Goal: Information Seeking & Learning: Find specific fact

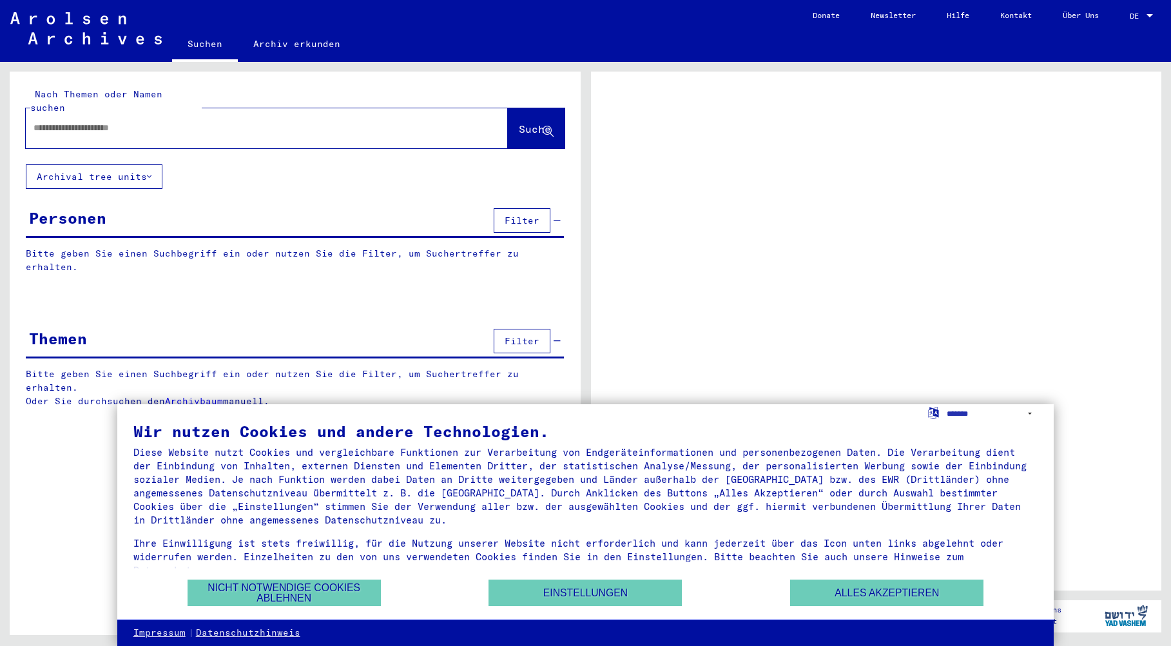
click at [206, 121] on input "text" at bounding box center [255, 128] width 443 height 14
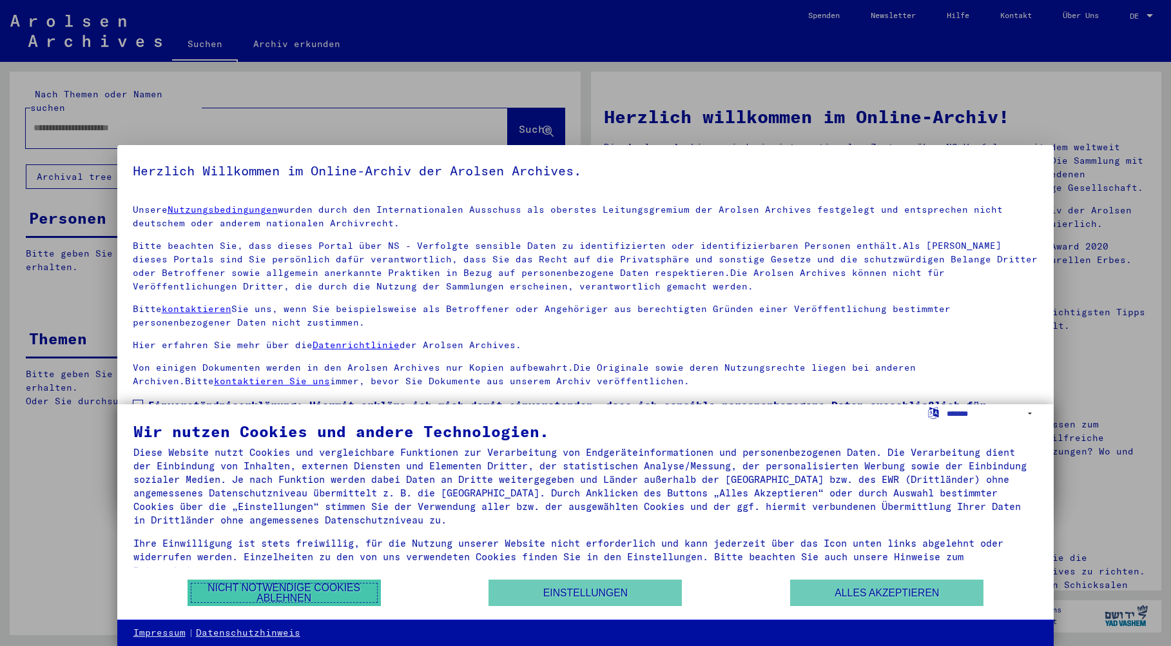
click at [224, 591] on button "Nicht notwendige Cookies ablehnen" at bounding box center [283, 592] width 193 height 26
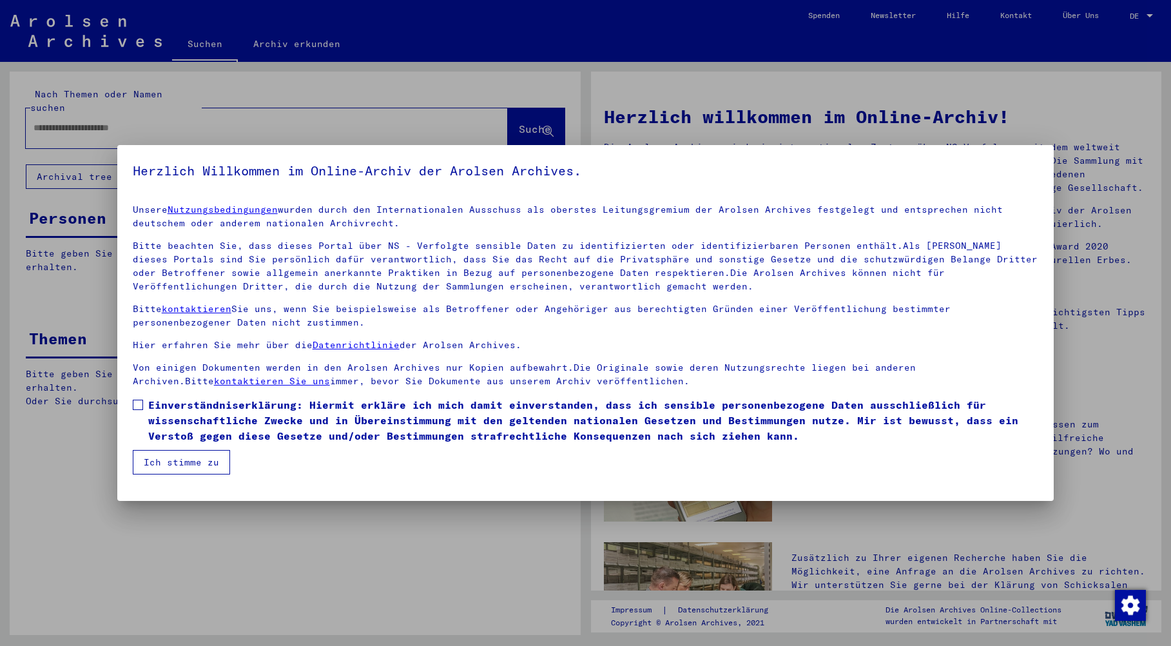
click at [138, 403] on span at bounding box center [138, 404] width 10 height 10
click at [186, 461] on button "Ich stimme zu" at bounding box center [181, 462] width 97 height 24
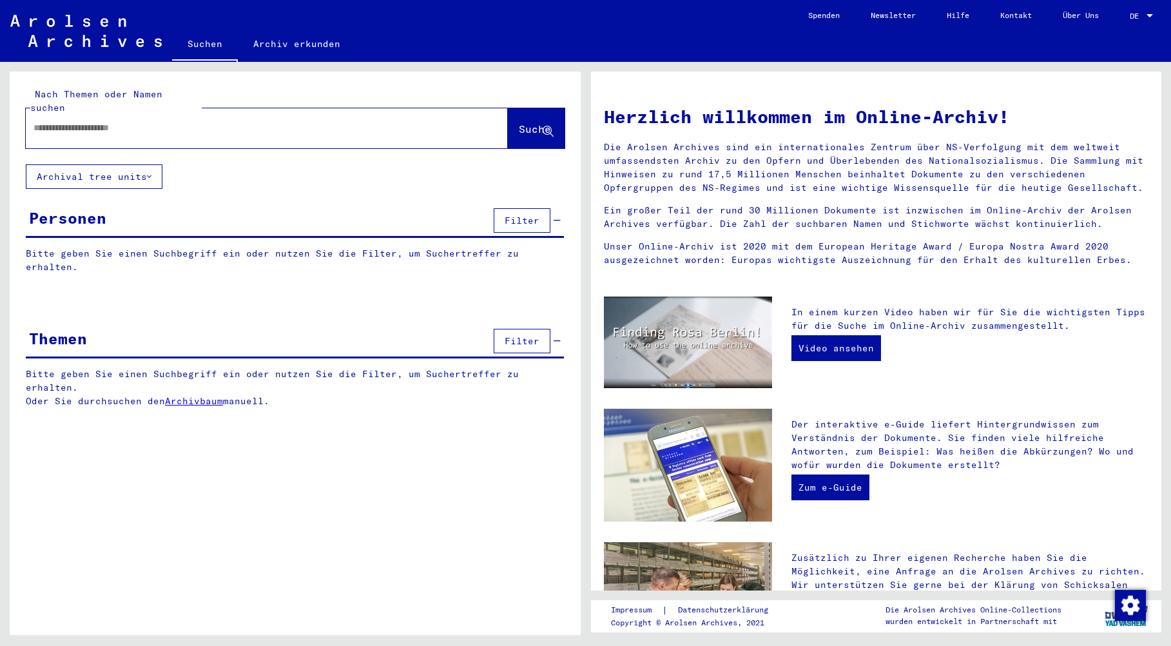
click at [95, 121] on input "text" at bounding box center [252, 128] width 436 height 14
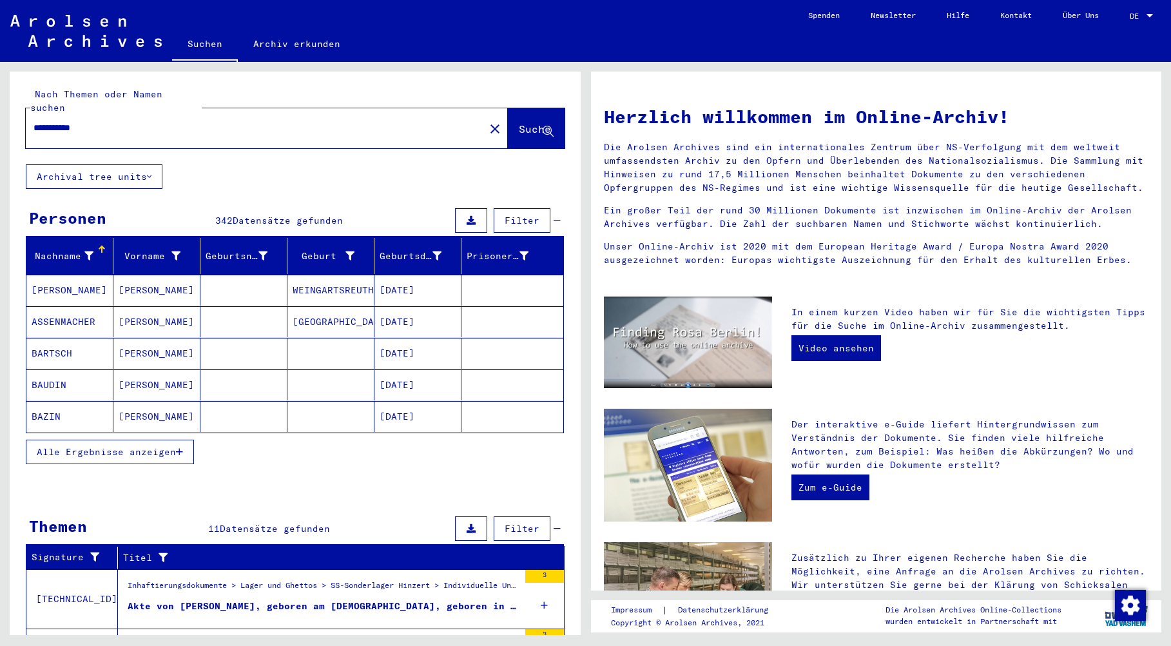
click at [157, 446] on span "Alle Ergebnisse anzeigen" at bounding box center [106, 452] width 139 height 12
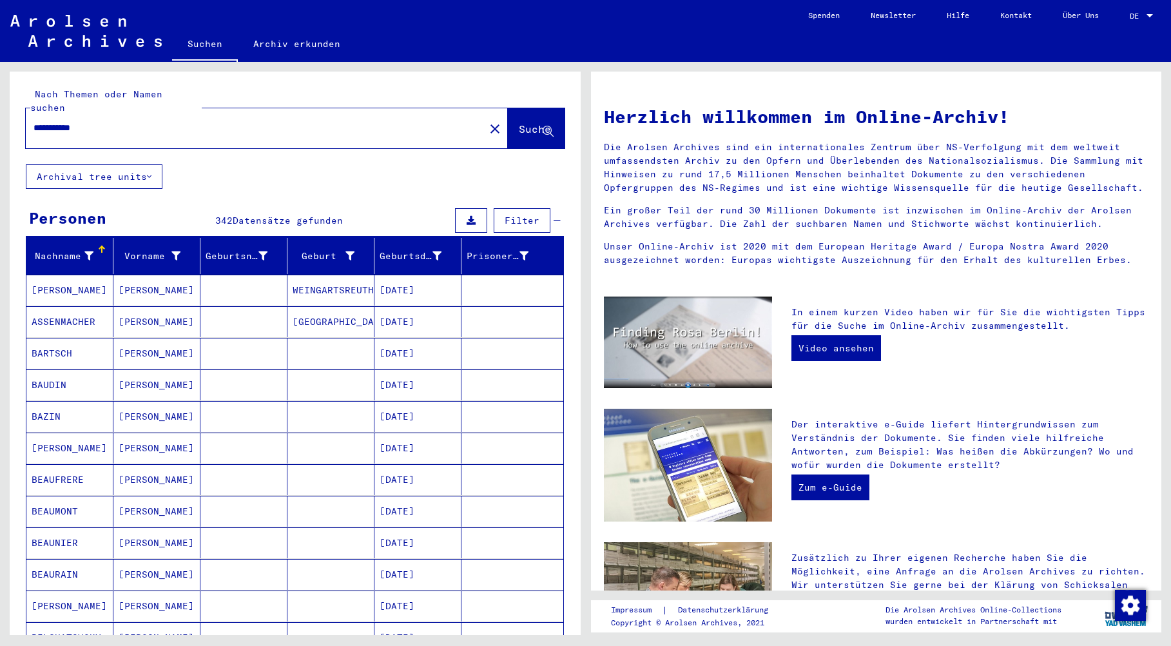
click at [57, 276] on mat-cell "[PERSON_NAME]" at bounding box center [69, 289] width 87 height 31
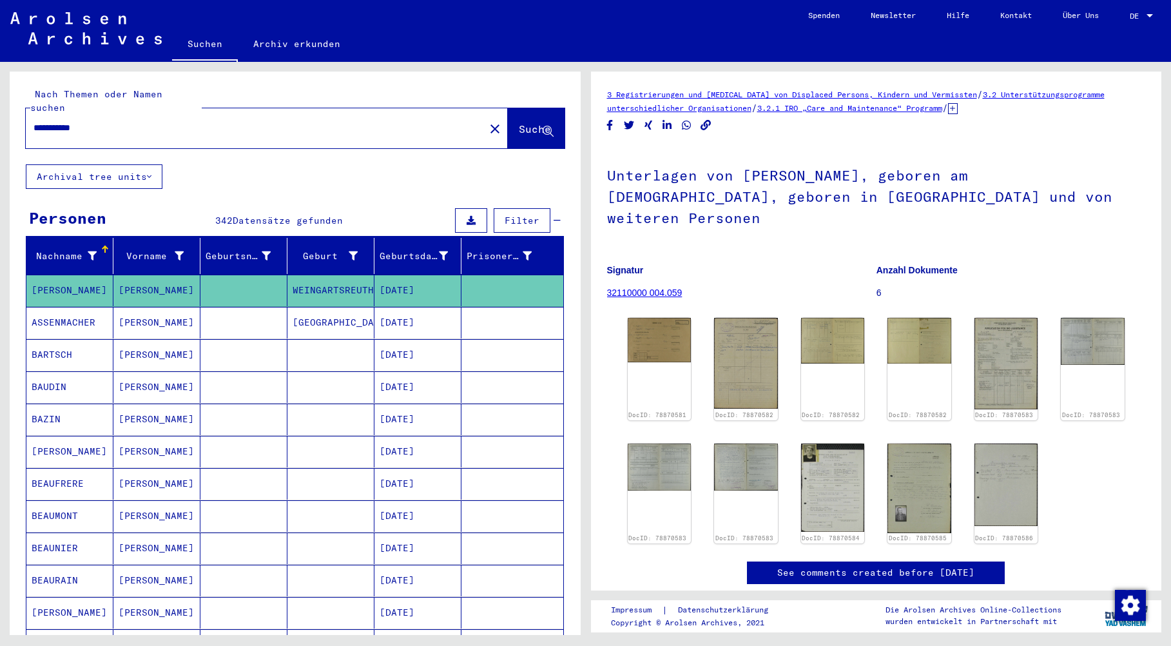
drag, startPoint x: 99, startPoint y: 116, endPoint x: 11, endPoint y: 112, distance: 88.4
click at [11, 112] on div "**********" at bounding box center [295, 118] width 571 height 93
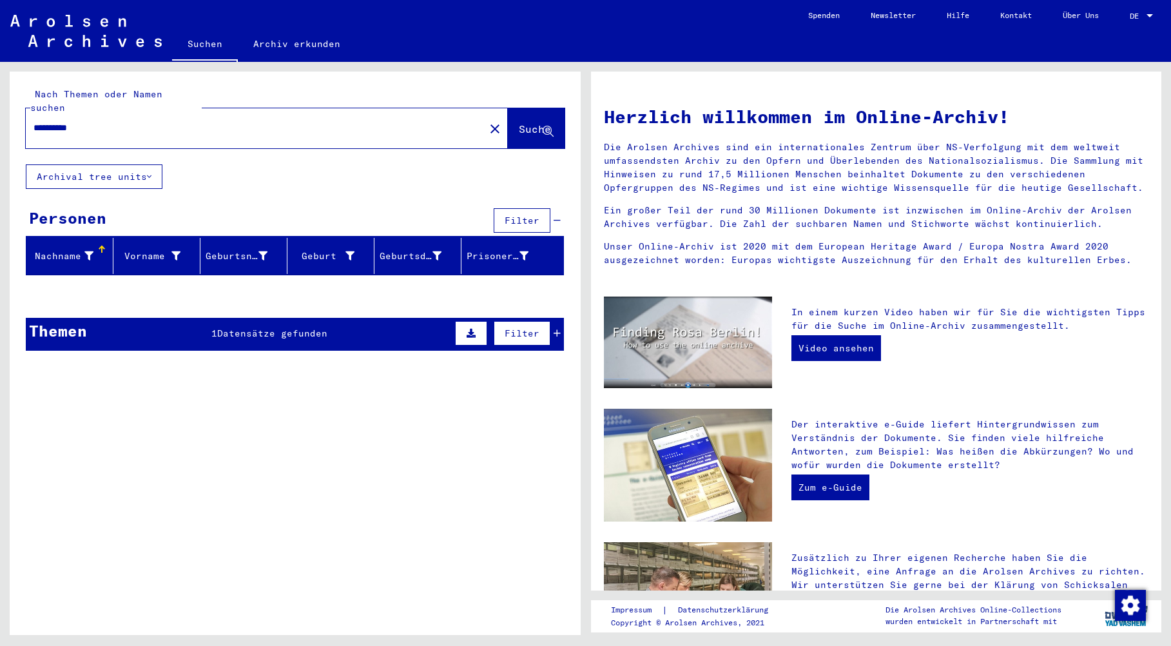
click at [471, 329] on icon at bounding box center [470, 333] width 9 height 9
click at [93, 363] on icon at bounding box center [92, 367] width 7 height 9
click at [53, 121] on input "**********" at bounding box center [252, 128] width 436 height 14
type input "**********"
drag, startPoint x: 114, startPoint y: 110, endPoint x: -20, endPoint y: 89, distance: 135.7
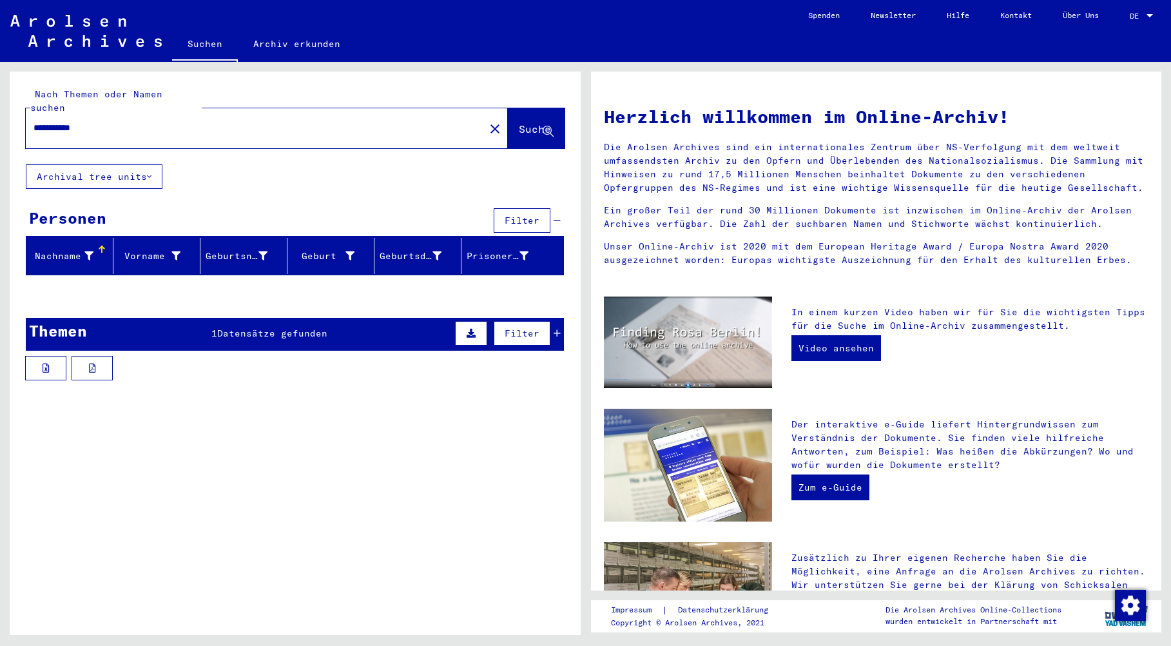
click at [0, 89] on html "**********" at bounding box center [585, 323] width 1171 height 646
click at [67, 249] on div "Nachname" at bounding box center [63, 256] width 62 height 14
click at [82, 121] on input "text" at bounding box center [252, 128] width 436 height 14
type input "*"
click at [519, 122] on span "Suche" at bounding box center [535, 128] width 32 height 13
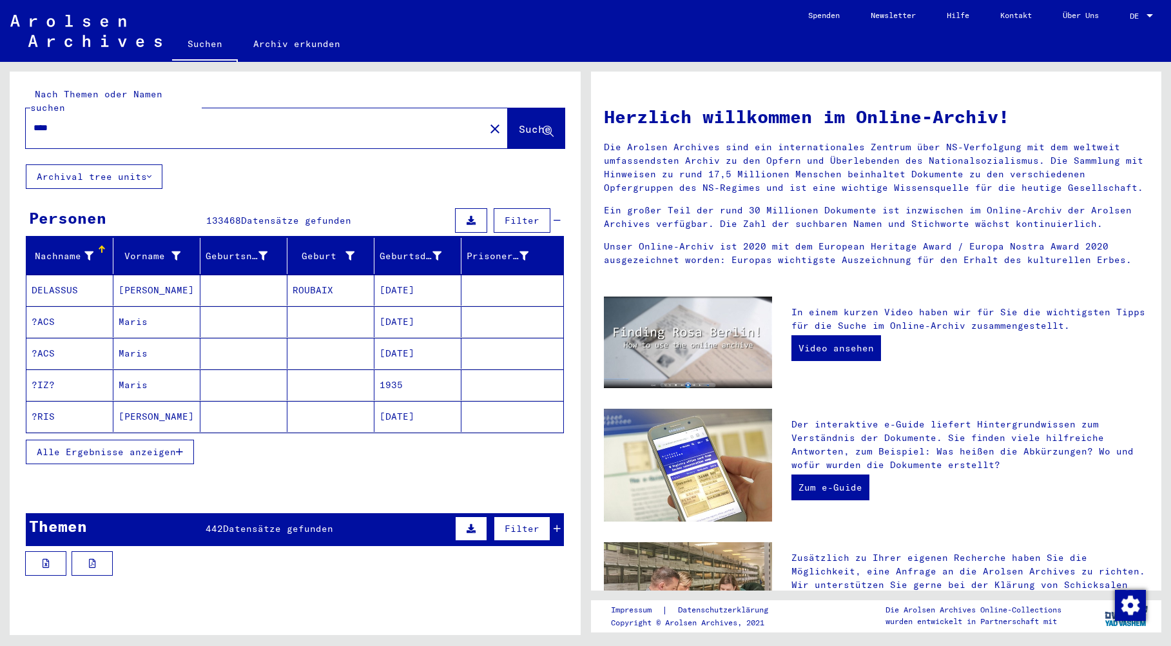
click at [512, 215] on span "Filter" at bounding box center [521, 221] width 35 height 12
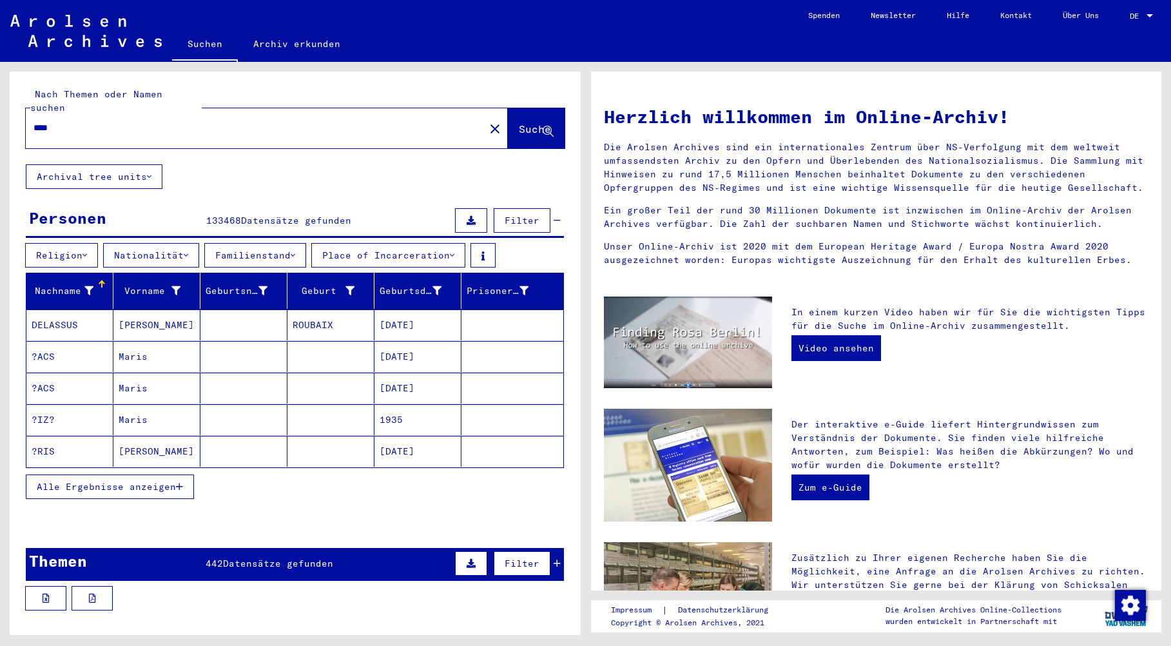
click at [55, 284] on div "Nachname" at bounding box center [63, 291] width 62 height 14
drag, startPoint x: 72, startPoint y: 119, endPoint x: -4, endPoint y: 117, distance: 76.1
click at [0, 117] on html "Suchen Archiv erkunden Spenden Newsletter Hilfe Kontakt Über Uns Suchen Archiv …" at bounding box center [585, 323] width 1171 height 646
type input "**********"
click at [519, 122] on span "Suche" at bounding box center [535, 128] width 32 height 13
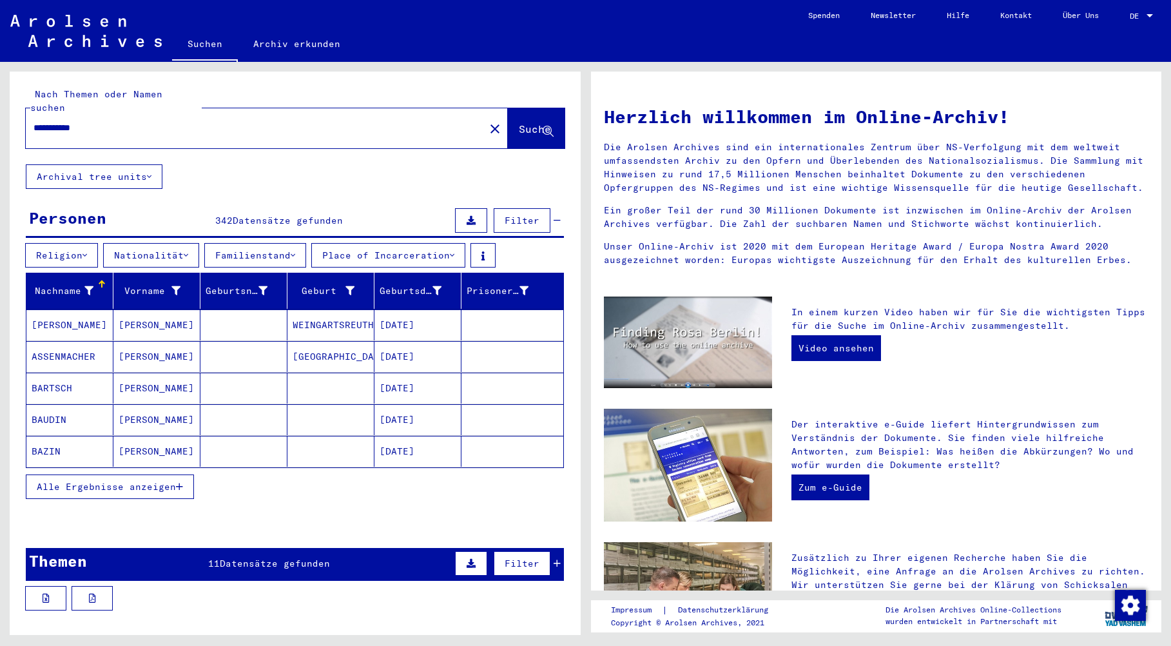
click at [98, 481] on span "Alle Ergebnisse anzeigen" at bounding box center [106, 487] width 139 height 12
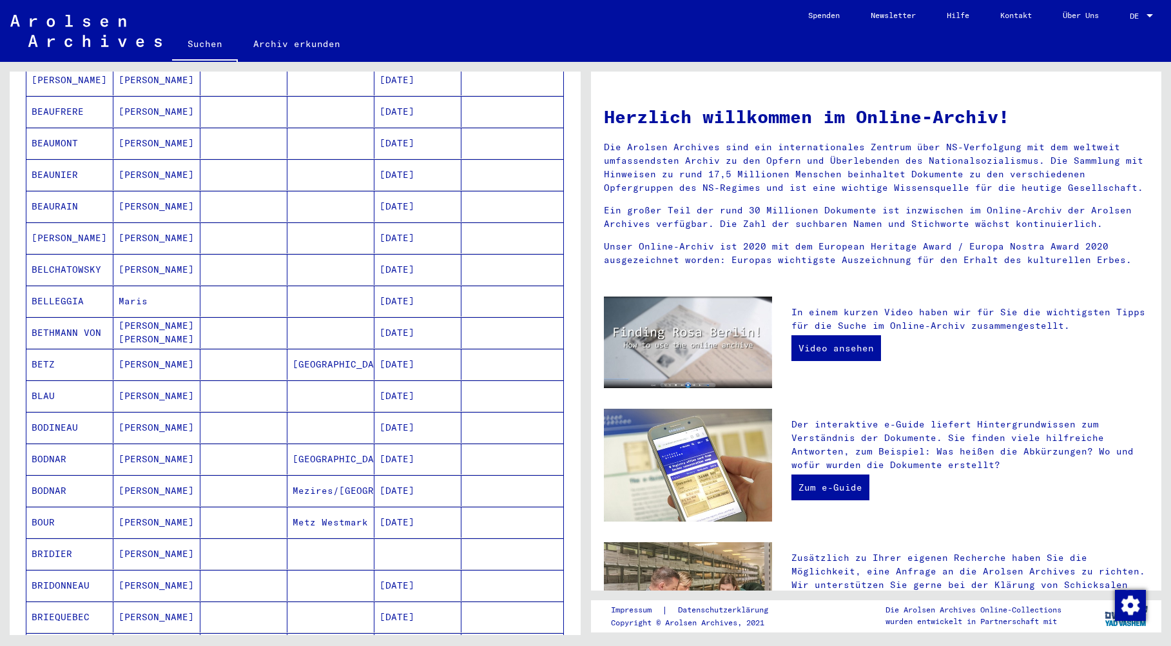
scroll to position [644, 0]
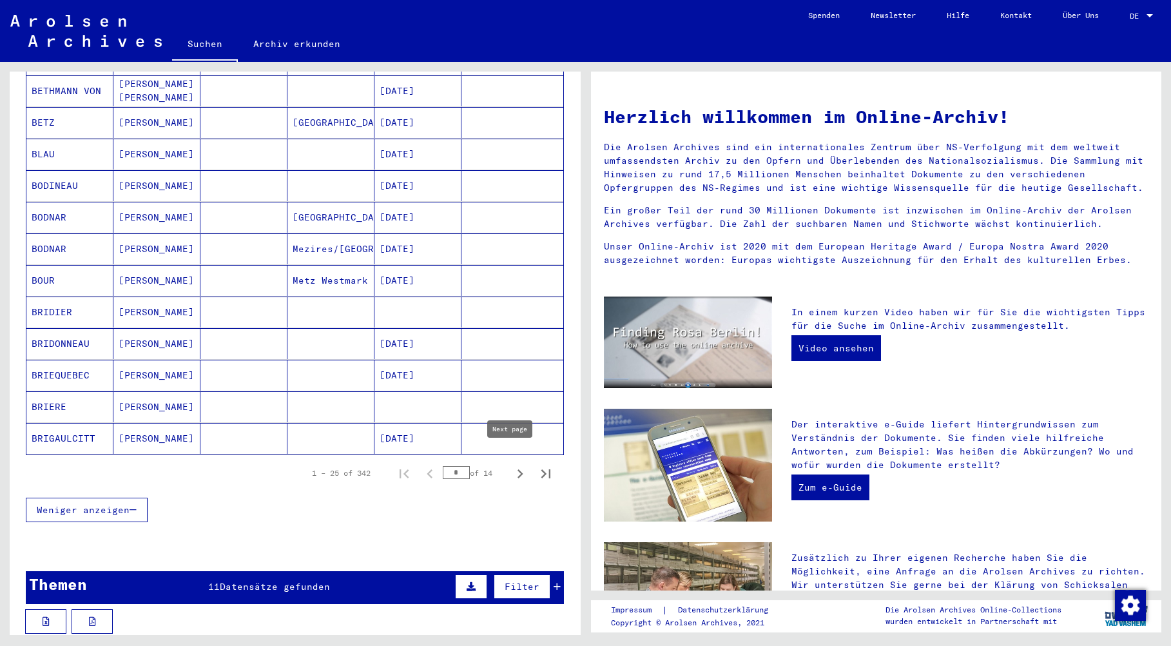
click at [512, 465] on icon "Next page" at bounding box center [520, 474] width 18 height 18
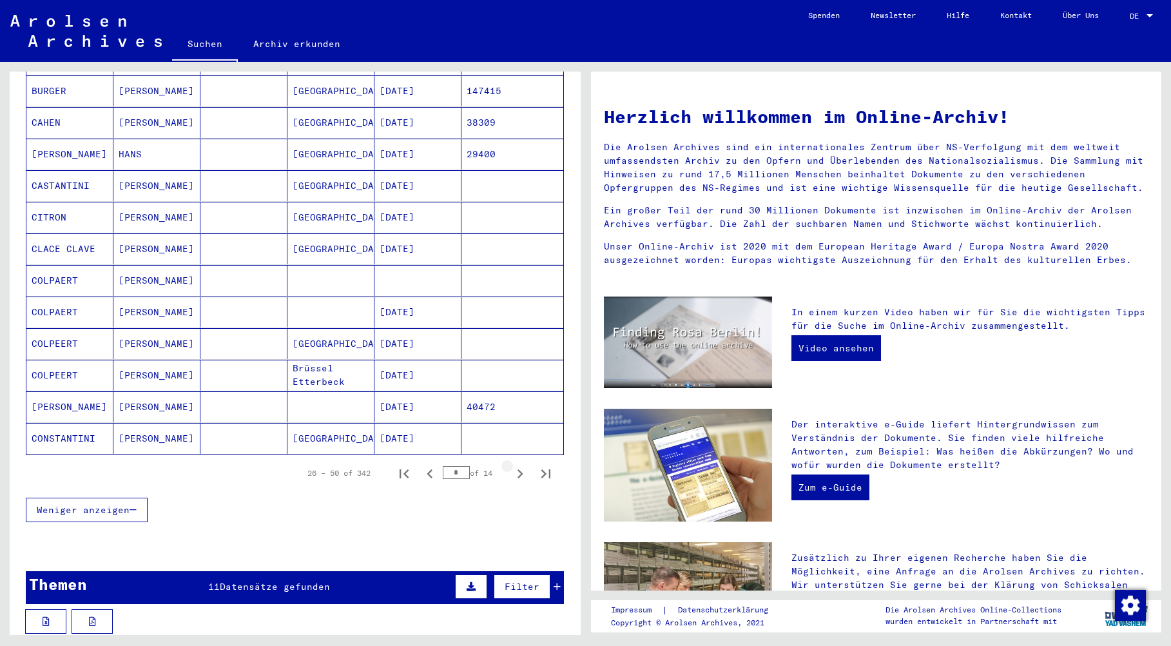
click at [517, 469] on icon "Next page" at bounding box center [520, 473] width 6 height 9
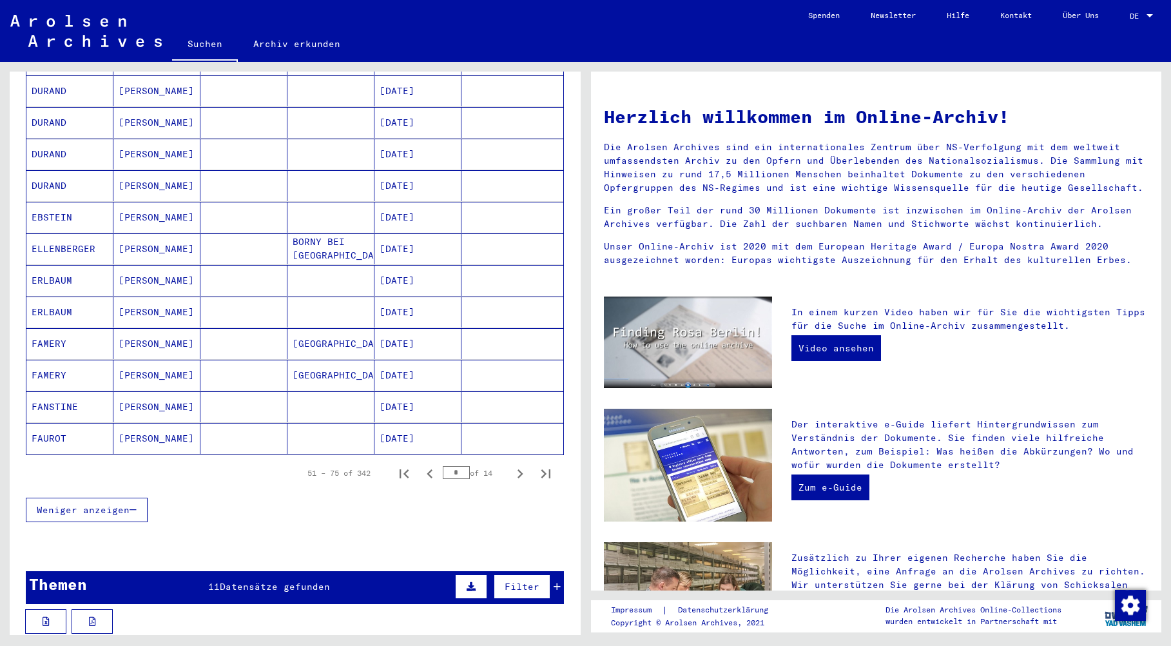
click at [517, 469] on icon "Next page" at bounding box center [520, 473] width 6 height 9
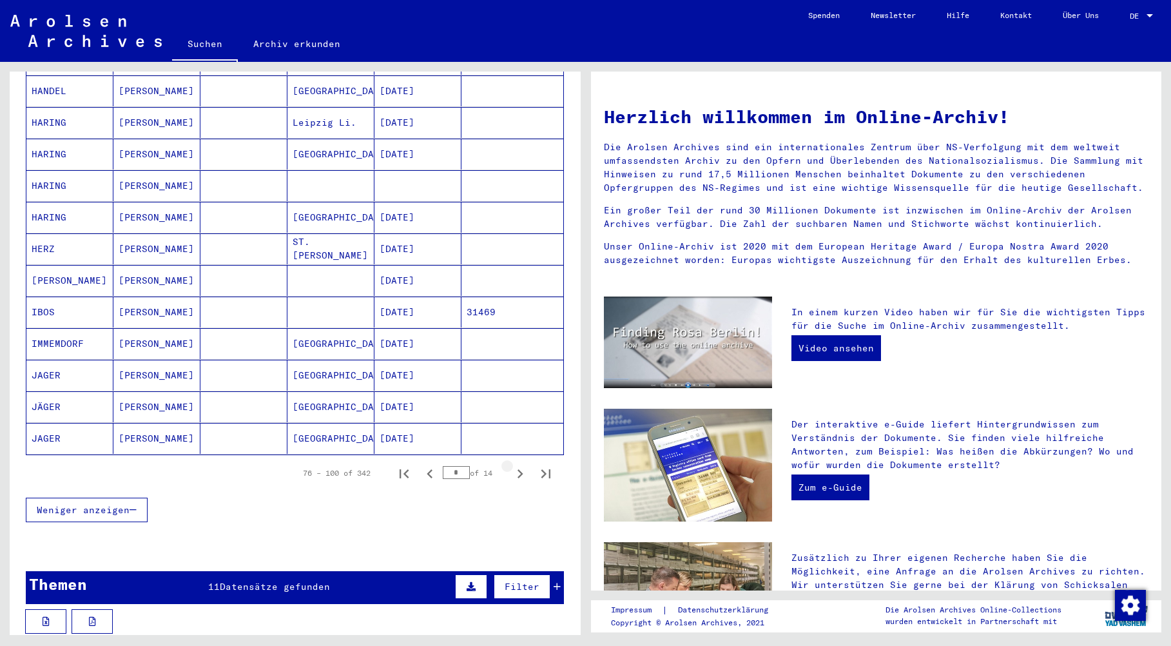
click at [517, 469] on icon "Next page" at bounding box center [520, 473] width 6 height 9
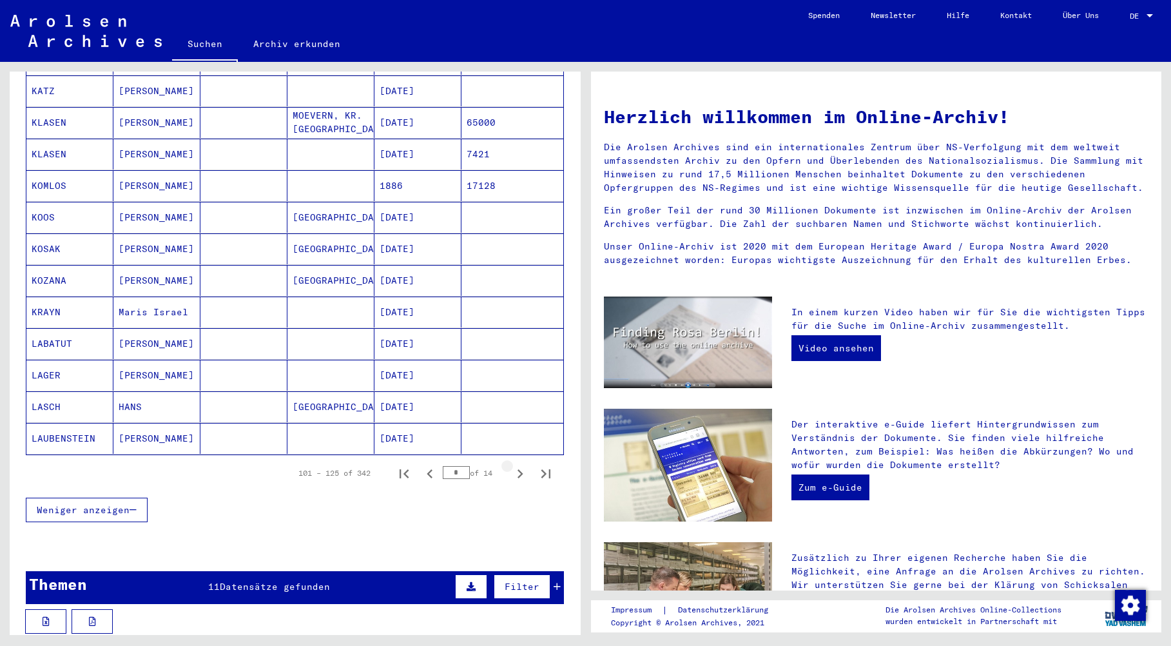
click at [517, 469] on icon "Next page" at bounding box center [520, 473] width 6 height 9
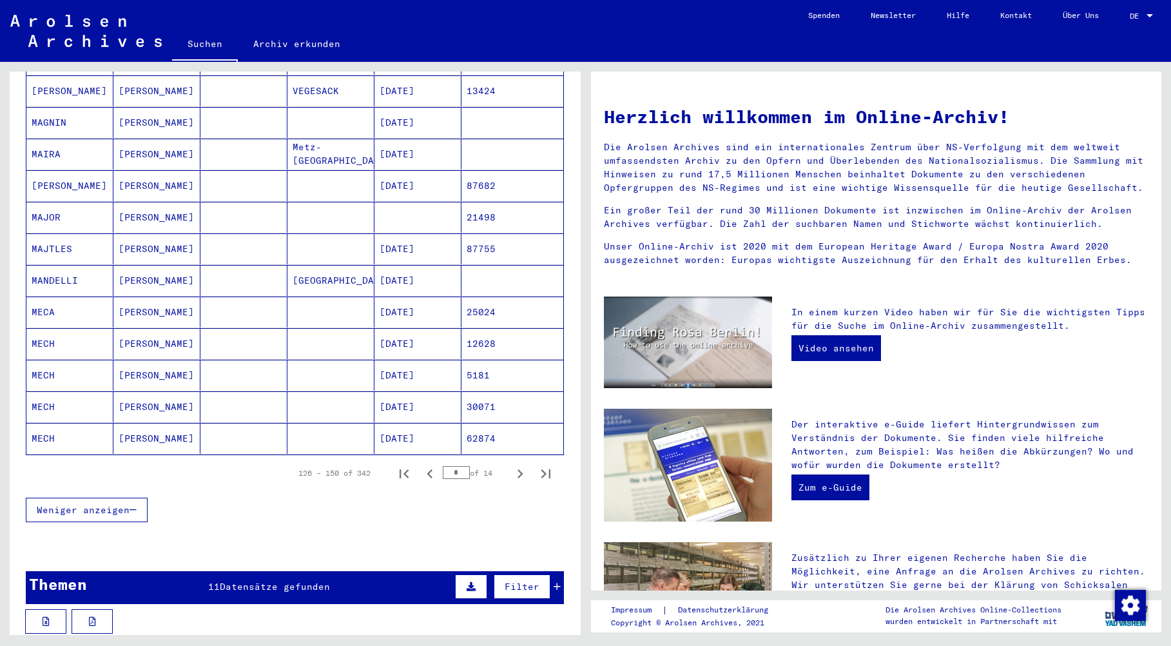
click at [517, 469] on icon "Next page" at bounding box center [520, 473] width 6 height 9
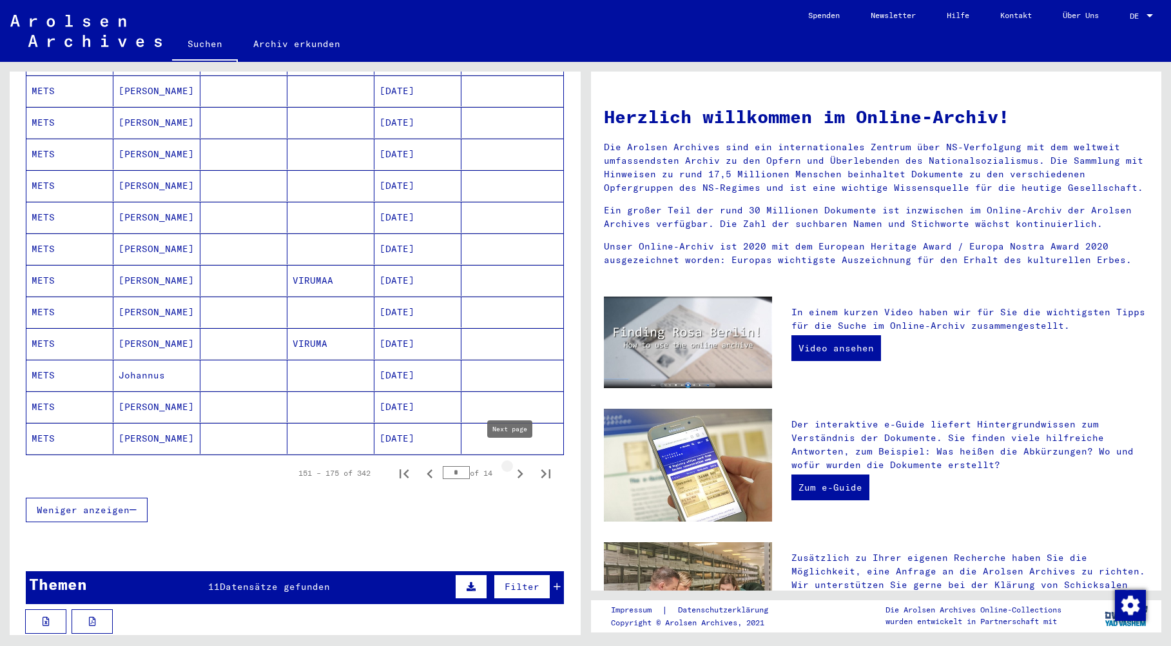
click at [517, 469] on icon "Next page" at bounding box center [520, 473] width 6 height 9
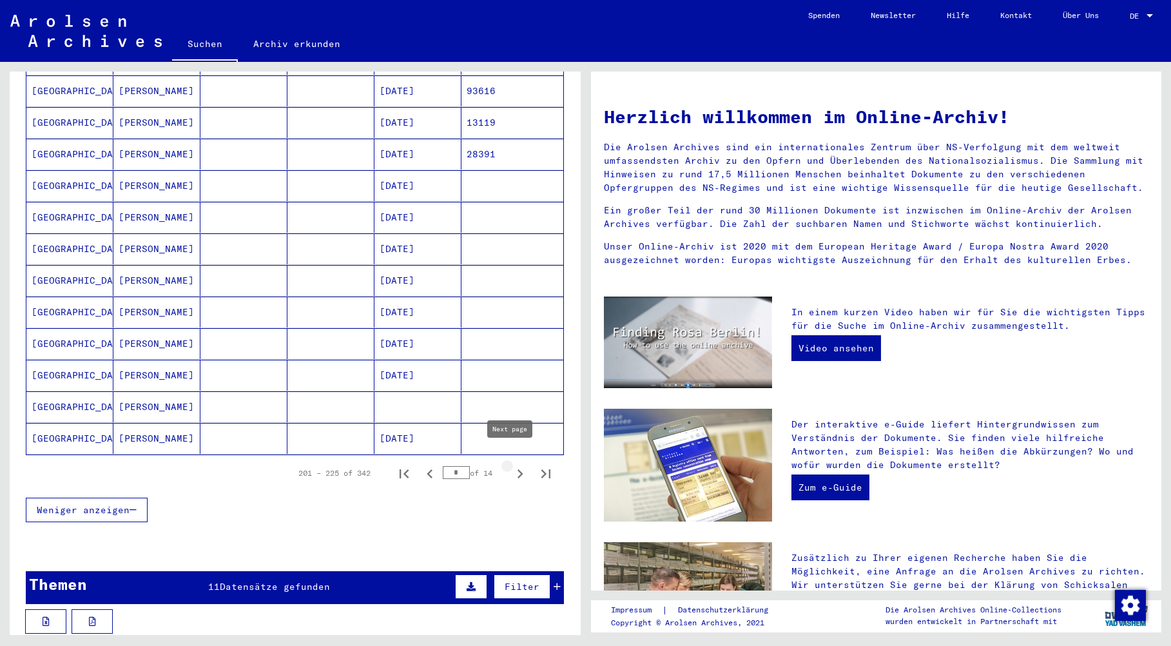
click at [517, 469] on icon "Next page" at bounding box center [520, 473] width 6 height 9
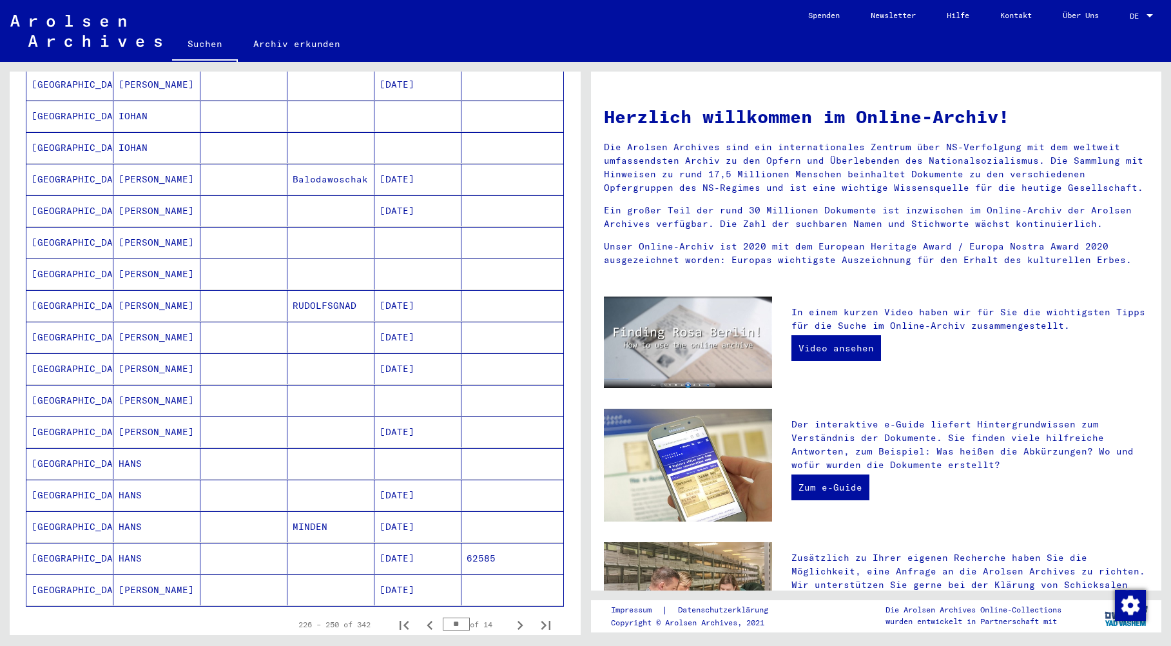
scroll to position [515, 0]
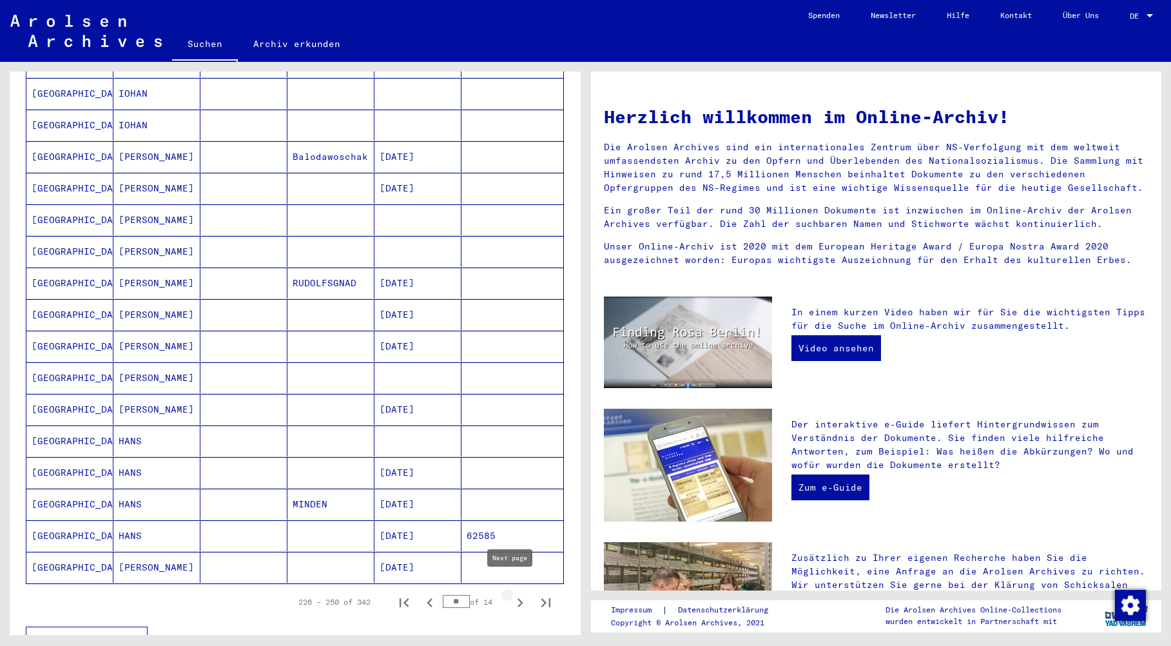
click at [517, 598] on icon "Next page" at bounding box center [520, 602] width 6 height 9
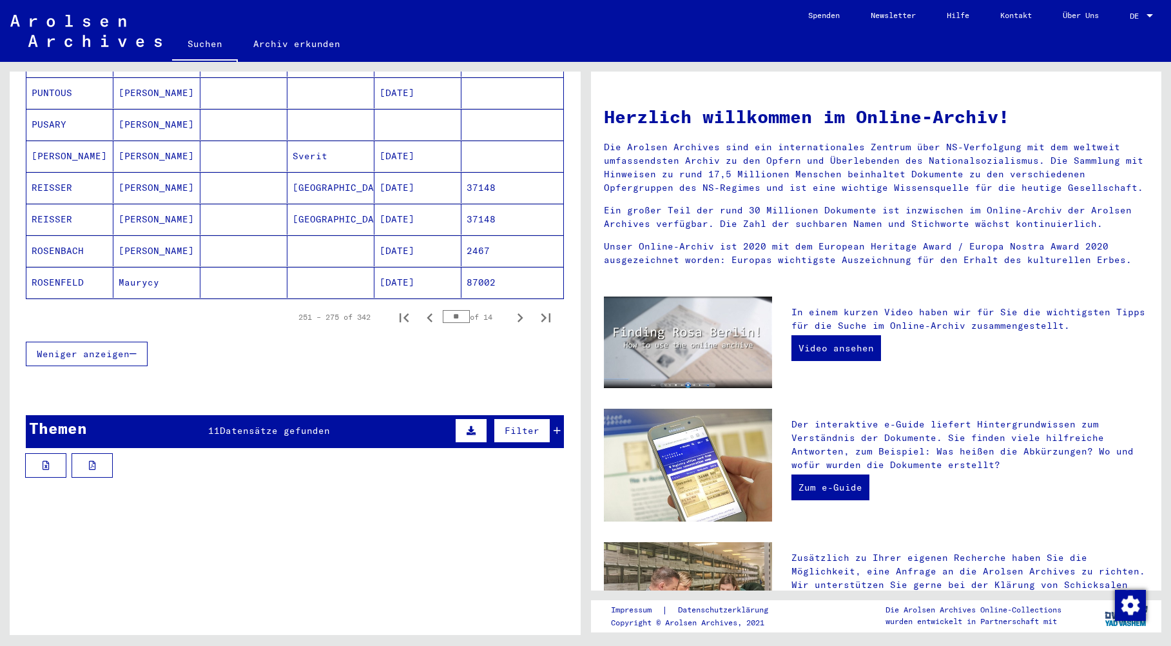
scroll to position [838, 0]
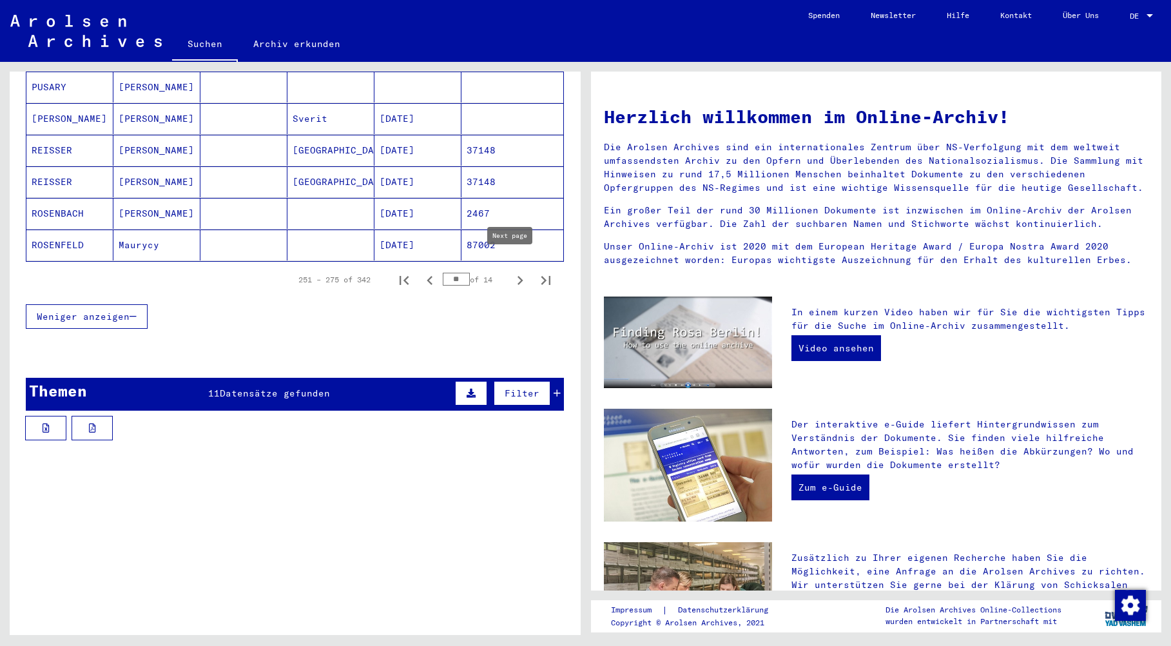
click at [517, 276] on icon "Next page" at bounding box center [520, 280] width 6 height 9
type input "**"
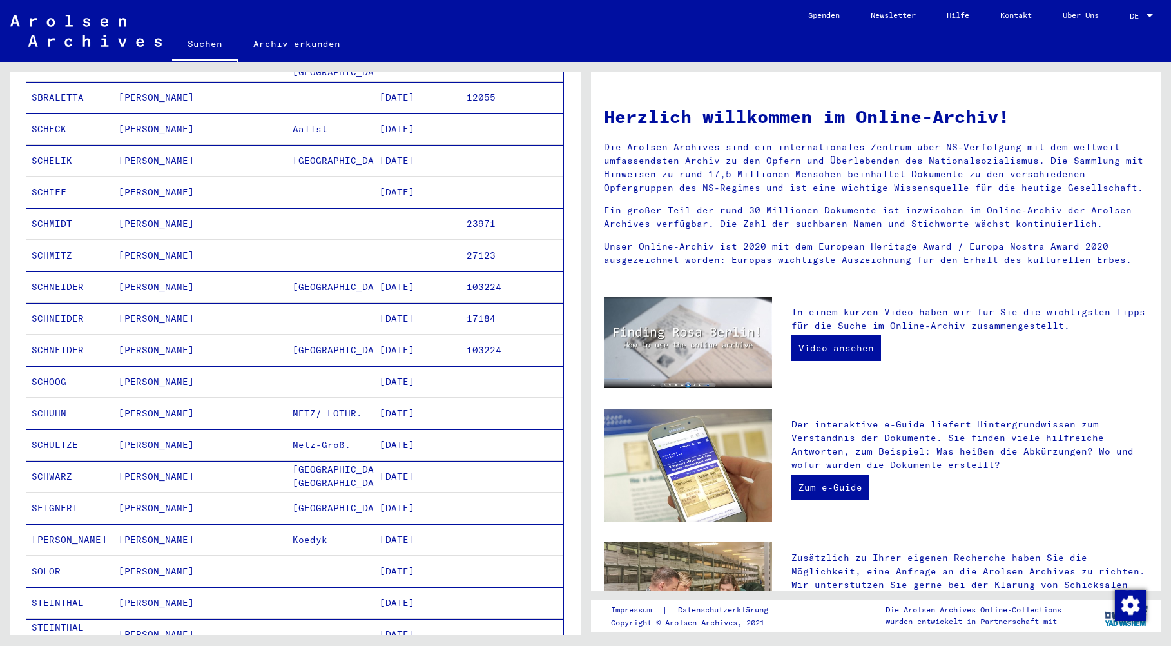
scroll to position [0, 0]
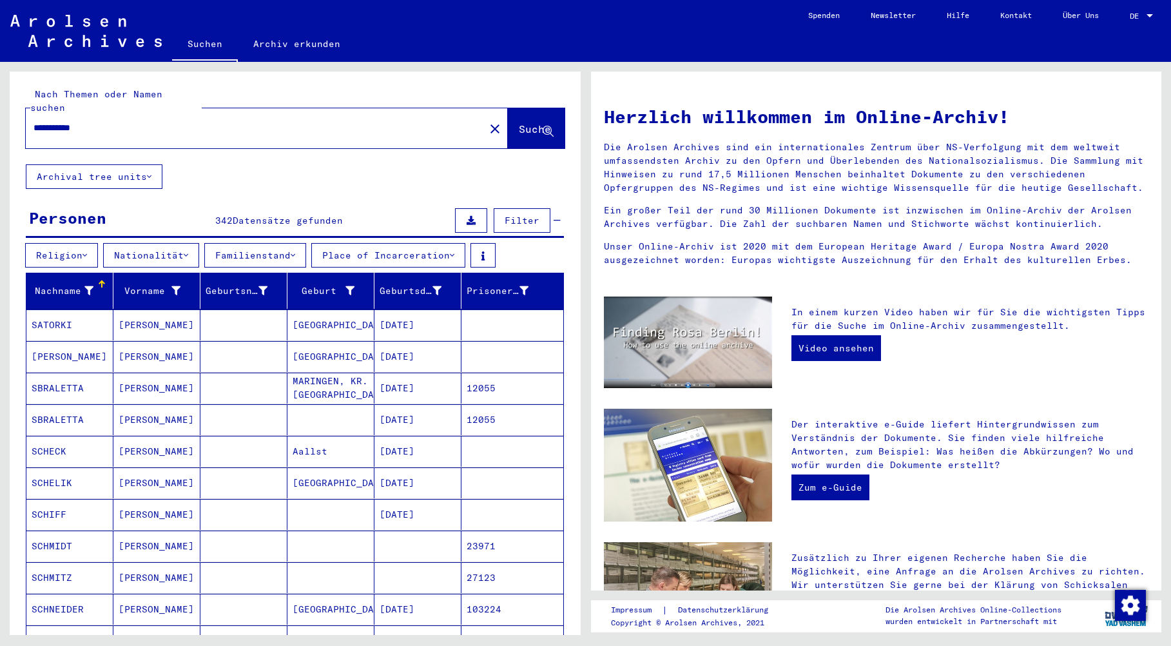
drag, startPoint x: 100, startPoint y: 117, endPoint x: -2, endPoint y: 93, distance: 104.4
click at [0, 93] on html "**********" at bounding box center [585, 323] width 1171 height 646
click at [519, 122] on span "Suche" at bounding box center [535, 128] width 32 height 13
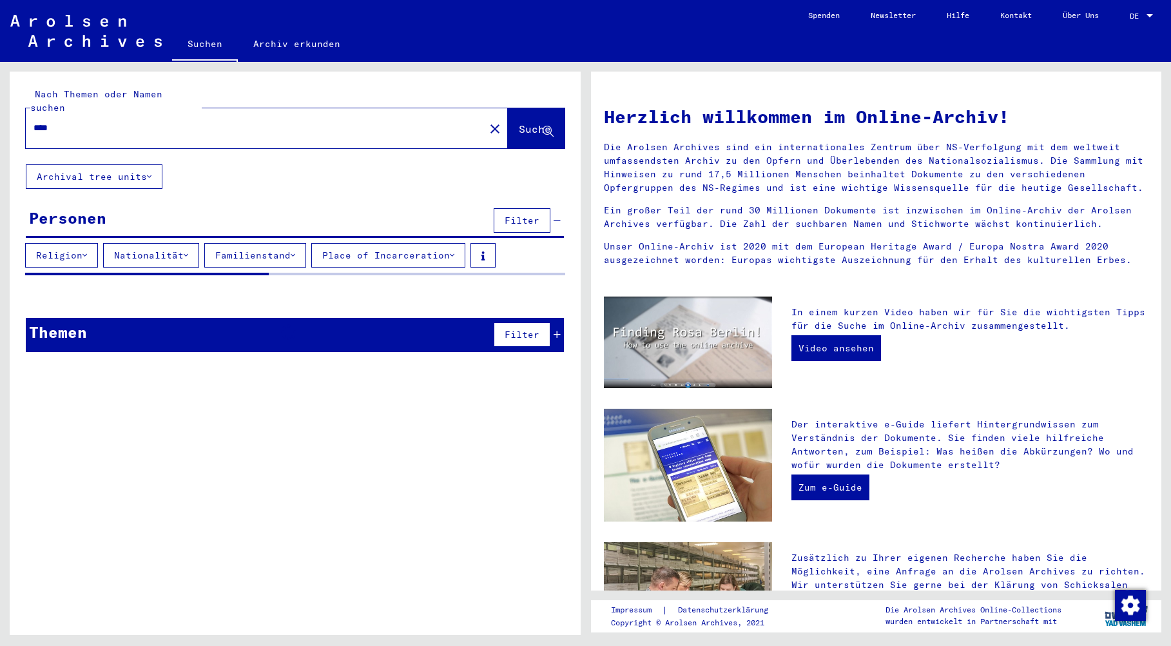
drag, startPoint x: 72, startPoint y: 115, endPoint x: 18, endPoint y: 107, distance: 54.1
click at [18, 107] on div "Nach Themen oder Namen suchen **** close Suche" at bounding box center [295, 118] width 571 height 93
type input "**********"
click at [519, 122] on span "Suche" at bounding box center [535, 128] width 32 height 13
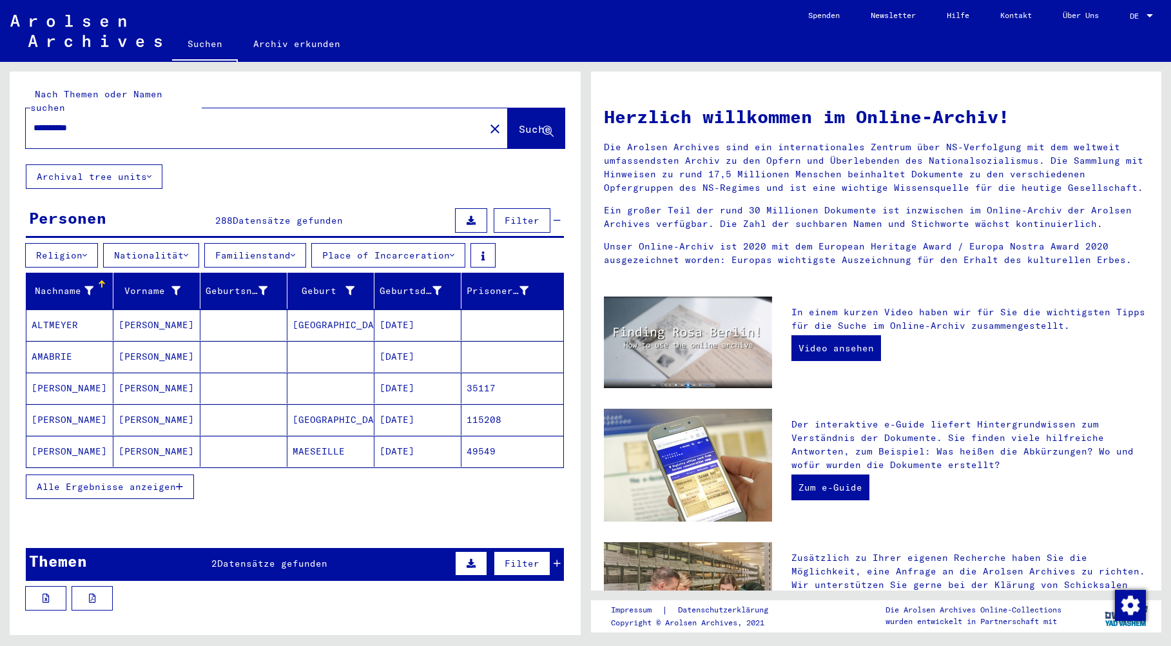
click at [113, 481] on span "Alle Ergebnisse anzeigen" at bounding box center [106, 487] width 139 height 12
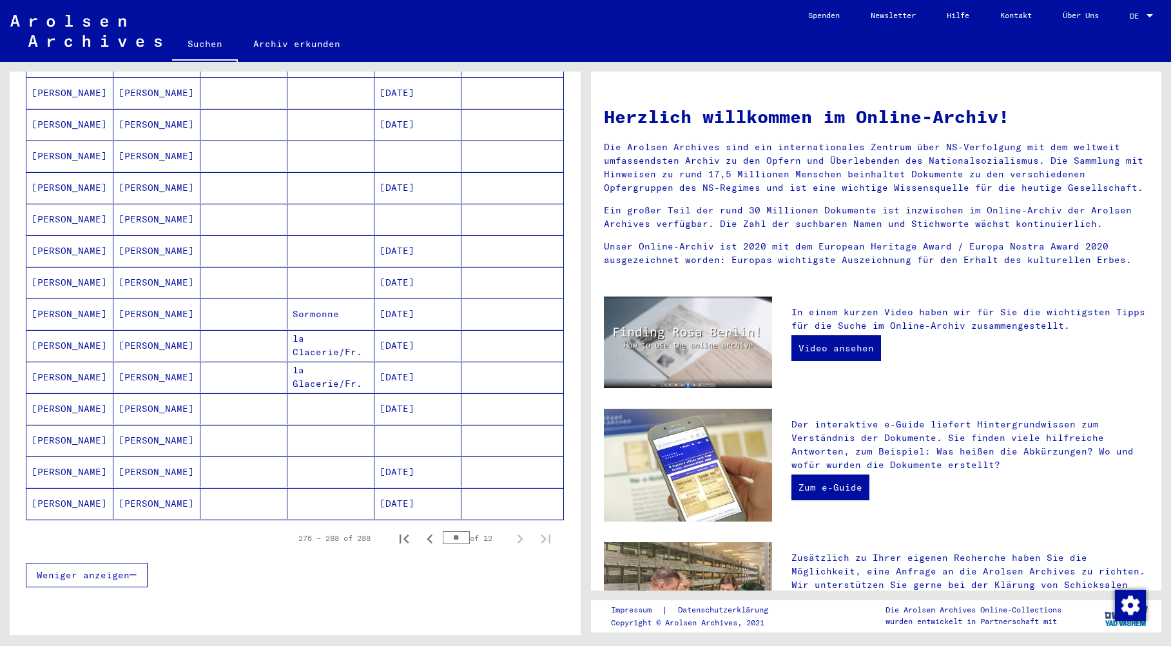
scroll to position [580, 0]
click at [427, 533] on icon "Previous page" at bounding box center [430, 537] width 6 height 9
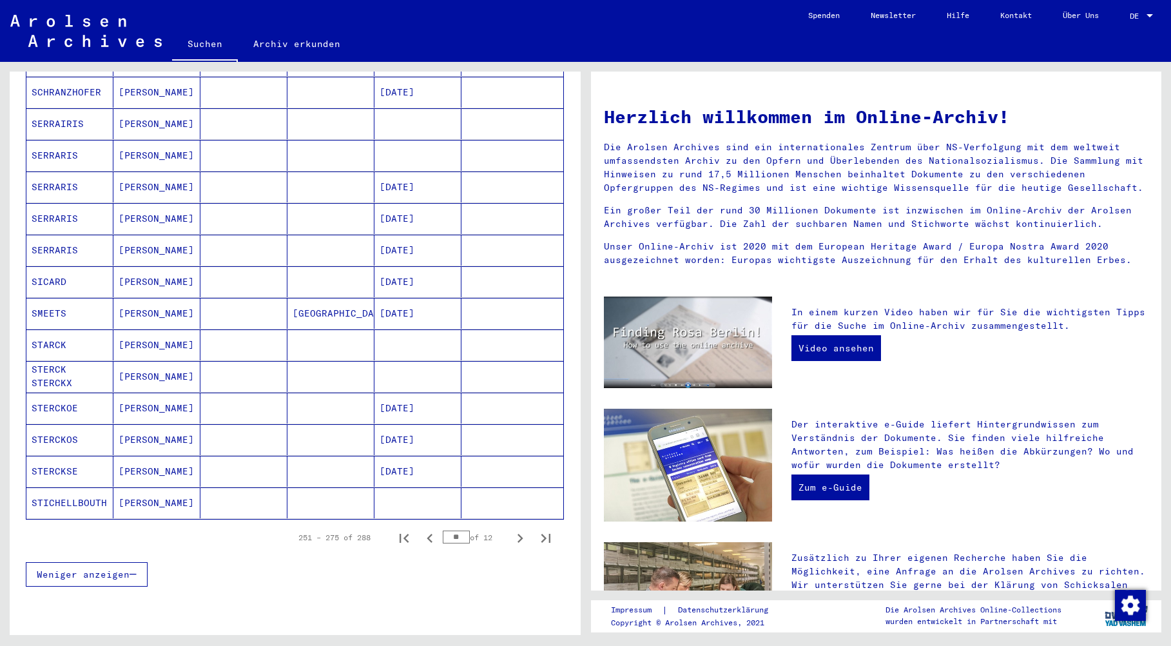
click at [427, 533] on icon "Previous page" at bounding box center [430, 537] width 6 height 9
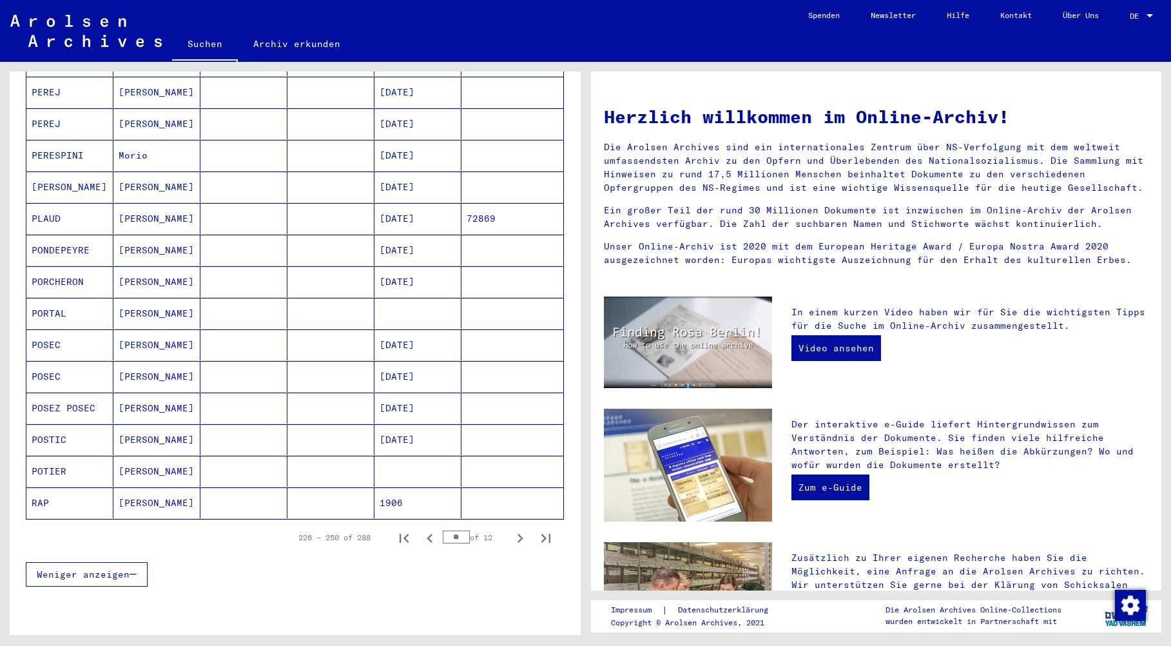
click at [427, 533] on icon "Previous page" at bounding box center [430, 537] width 6 height 9
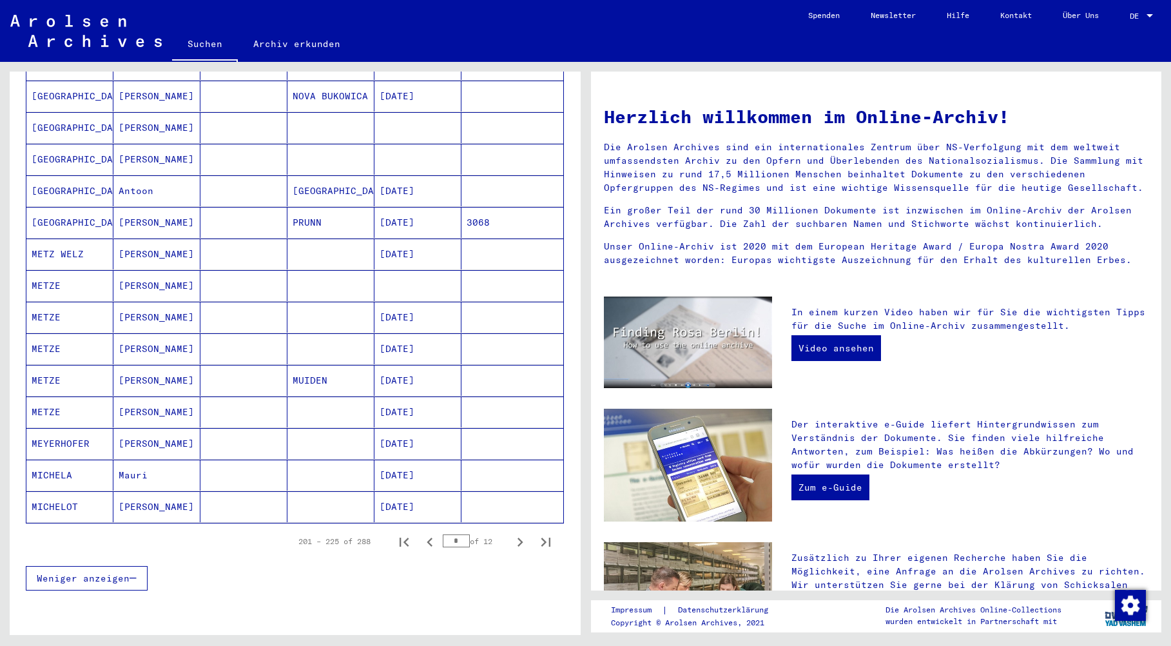
scroll to position [584, 0]
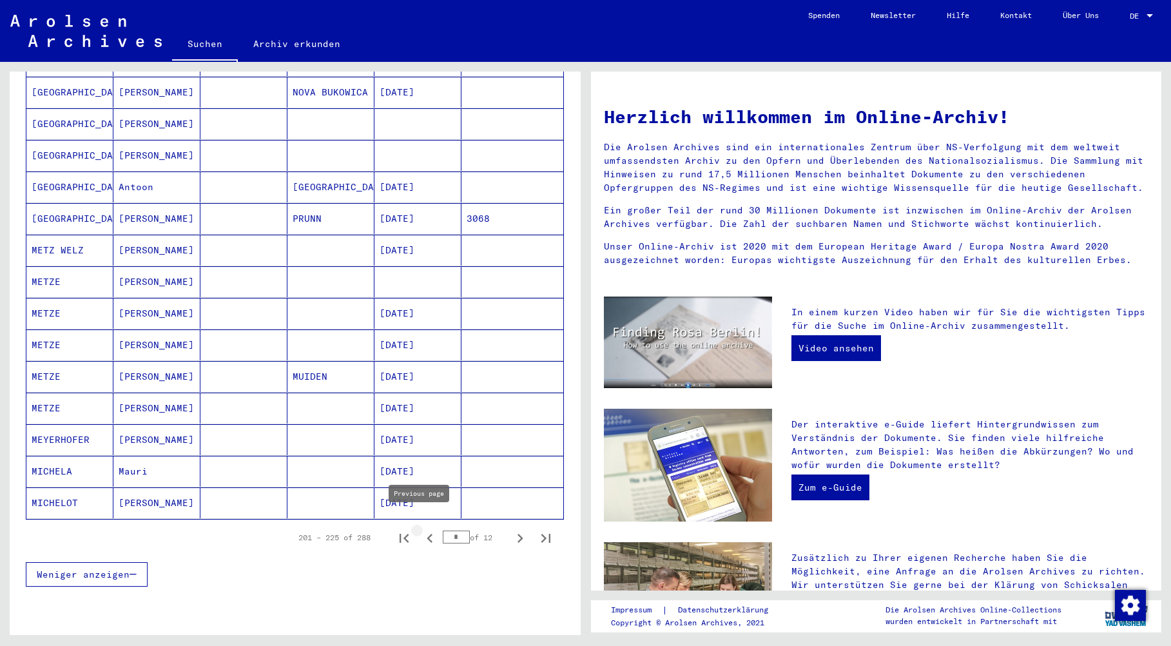
click at [421, 529] on icon "Previous page" at bounding box center [430, 538] width 18 height 18
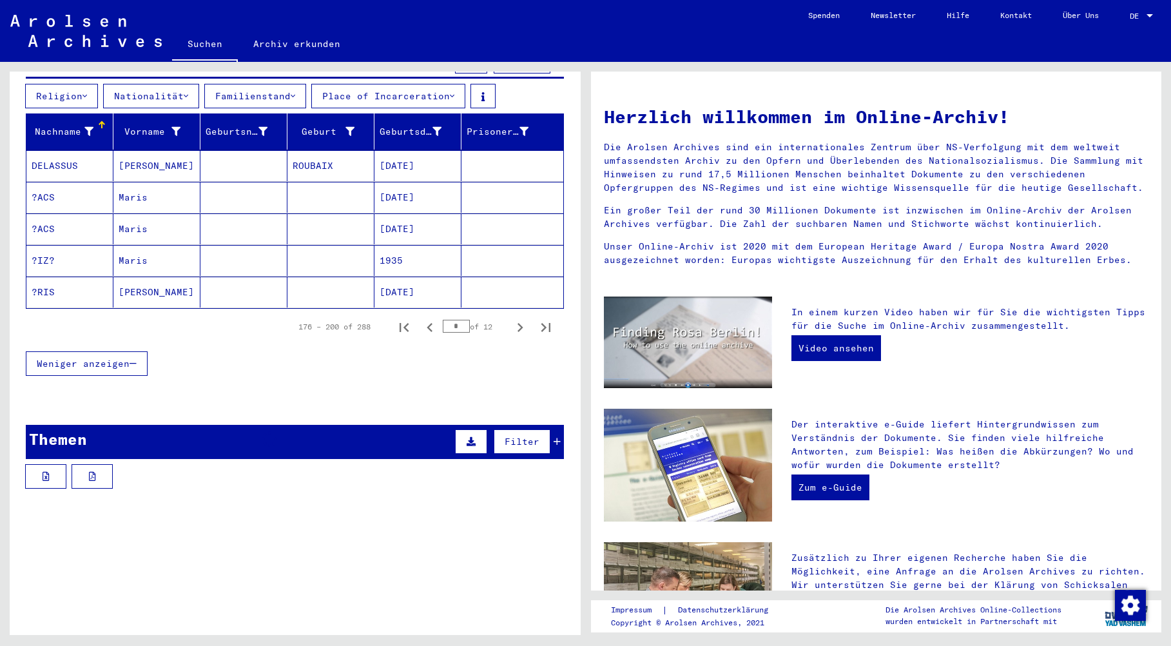
scroll to position [32, 0]
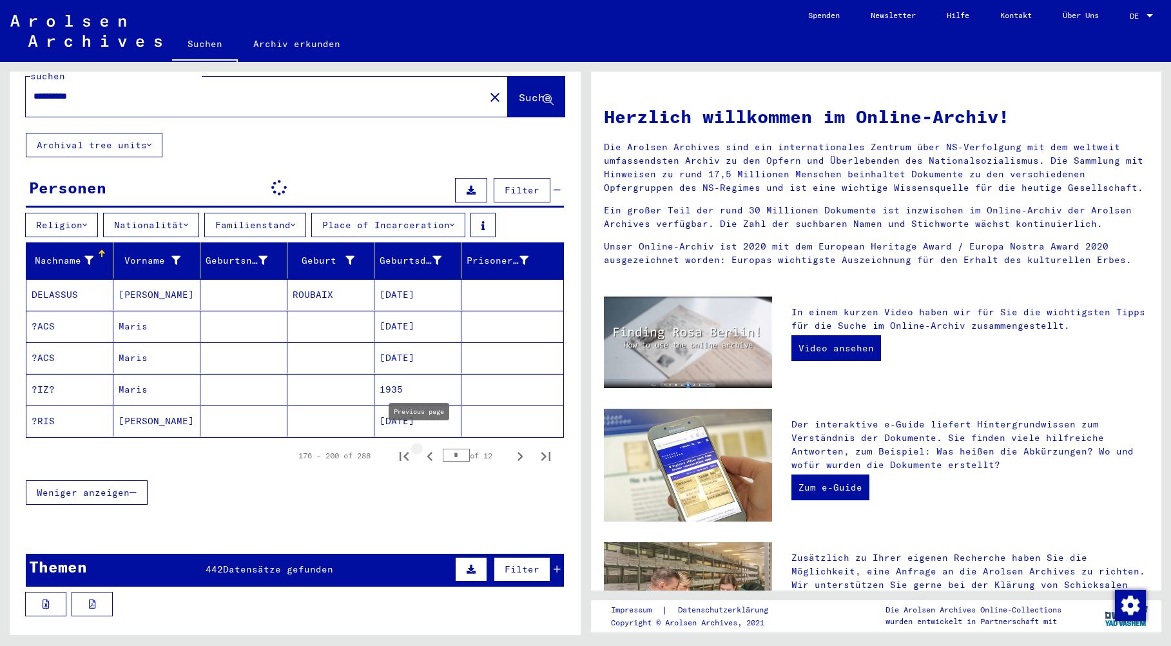
click at [421, 447] on icon "Previous page" at bounding box center [430, 456] width 18 height 18
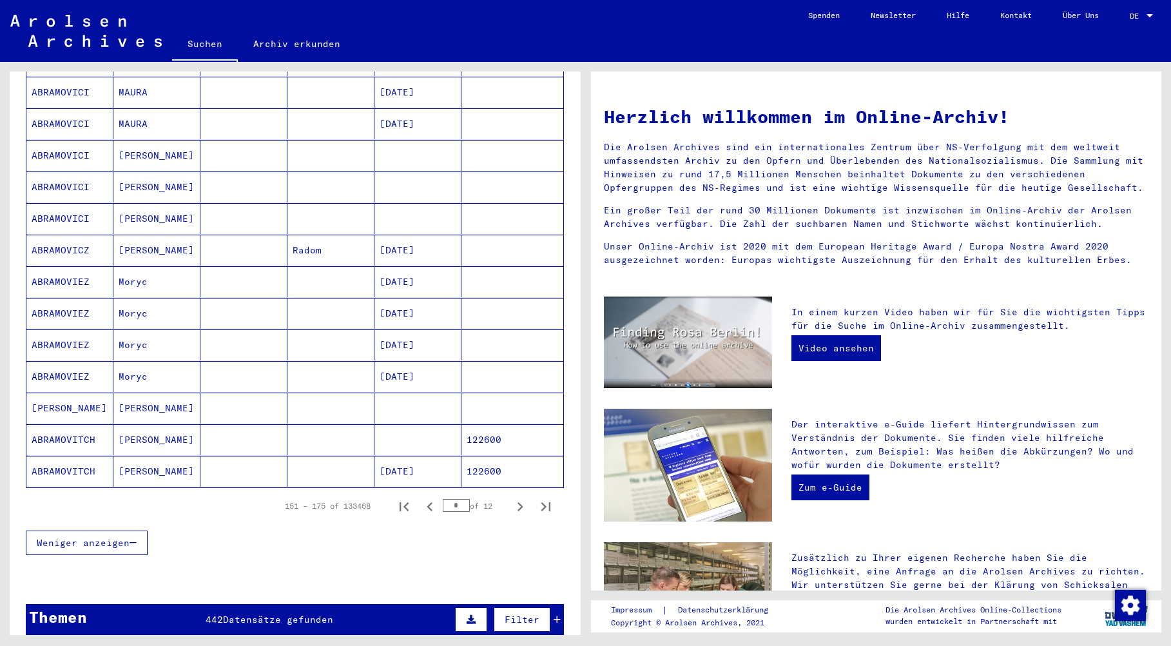
scroll to position [805, 0]
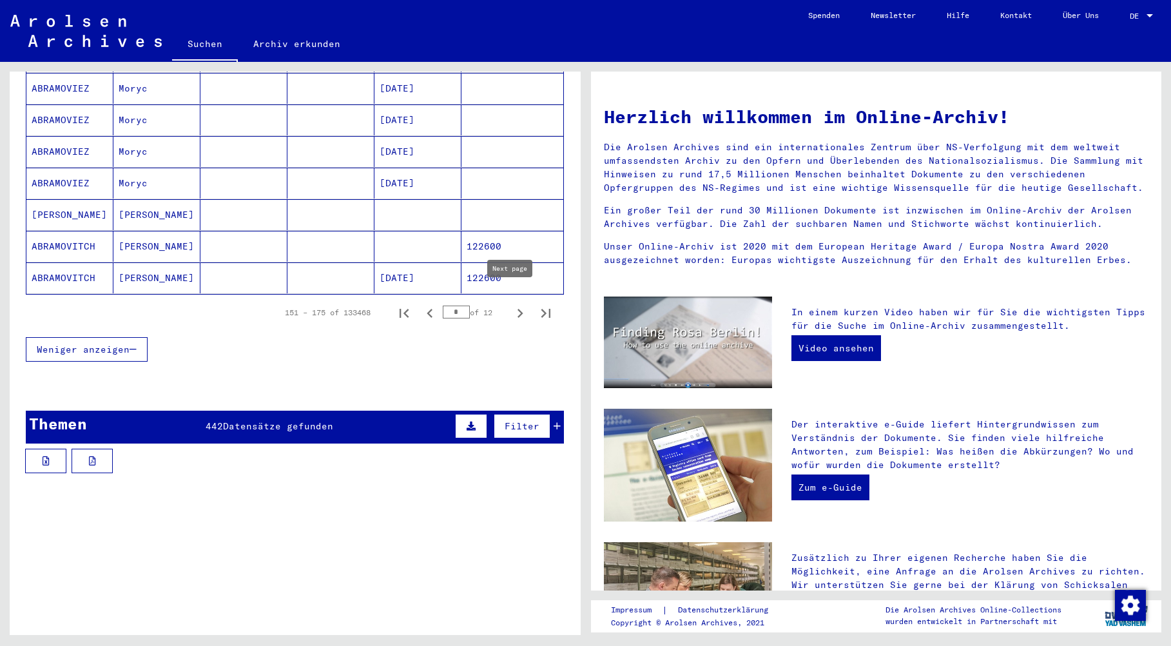
click at [511, 304] on icon "Next page" at bounding box center [520, 313] width 18 height 18
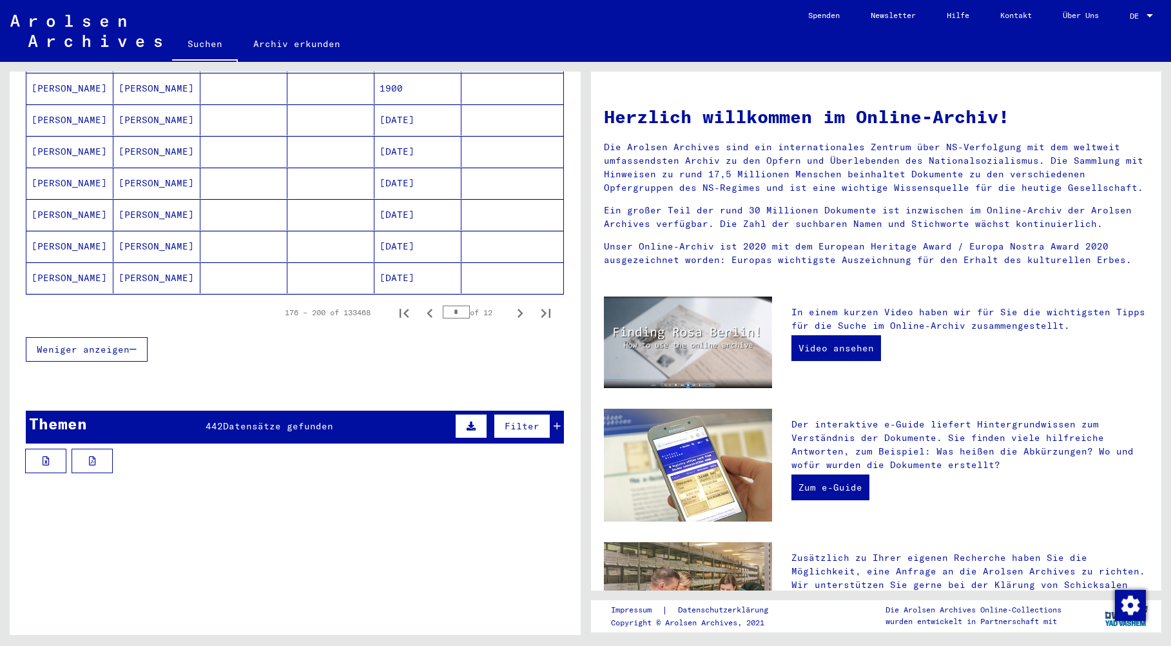
click at [511, 304] on icon "Next page" at bounding box center [520, 313] width 18 height 18
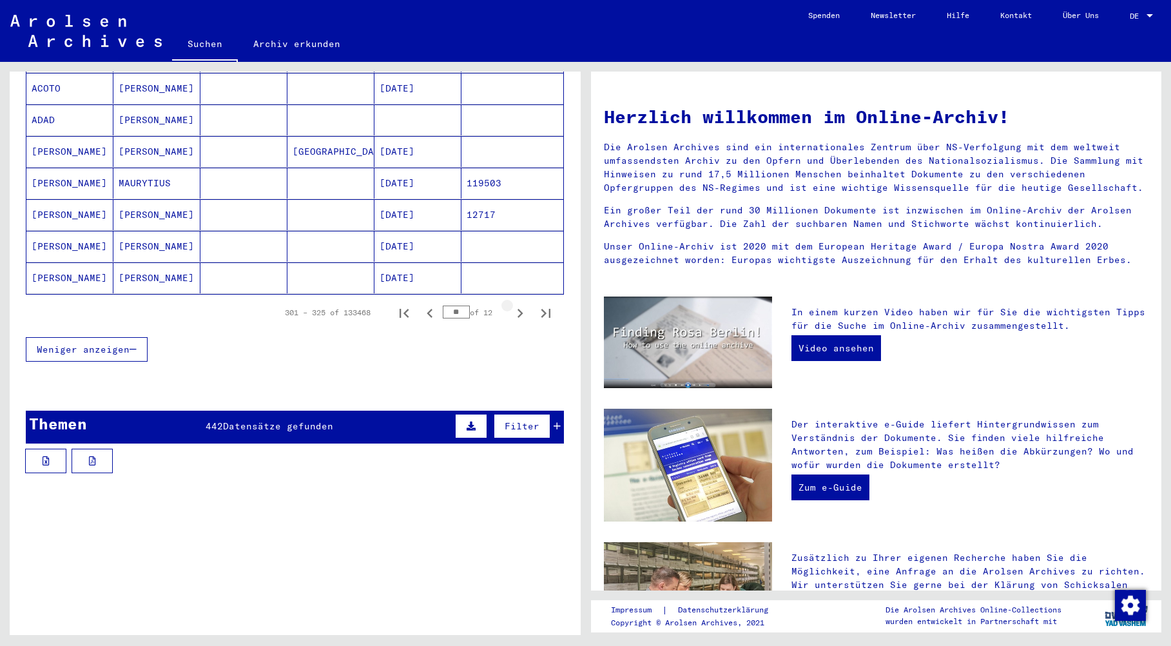
click at [511, 304] on icon "Next page" at bounding box center [520, 313] width 18 height 18
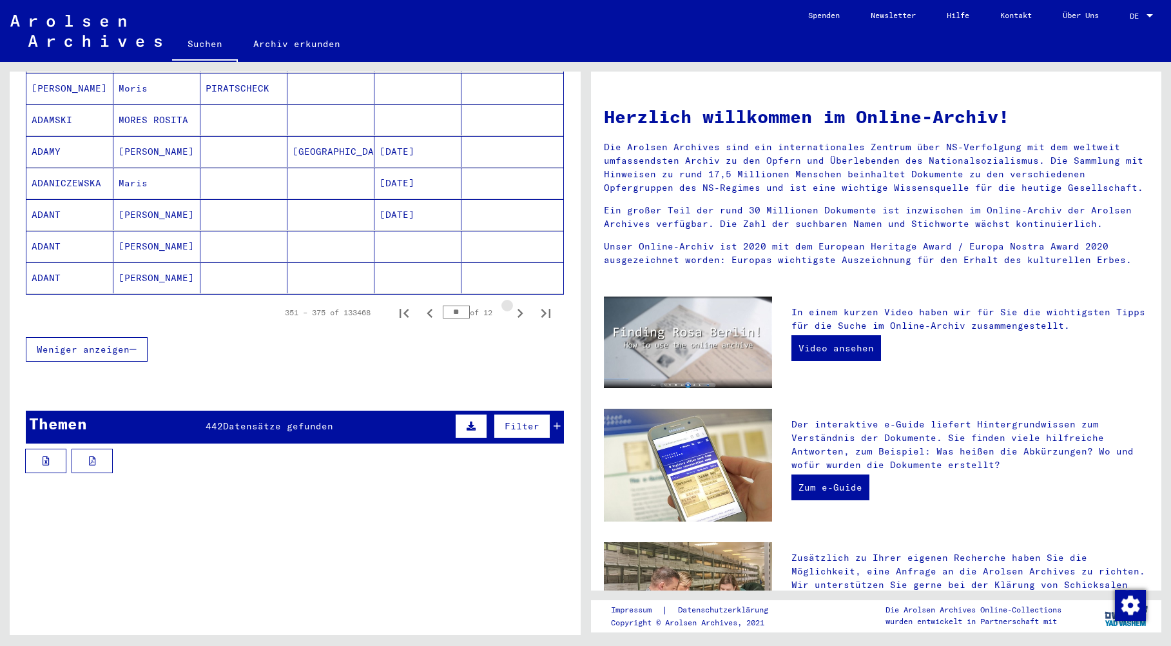
click at [511, 304] on icon "Next page" at bounding box center [520, 313] width 18 height 18
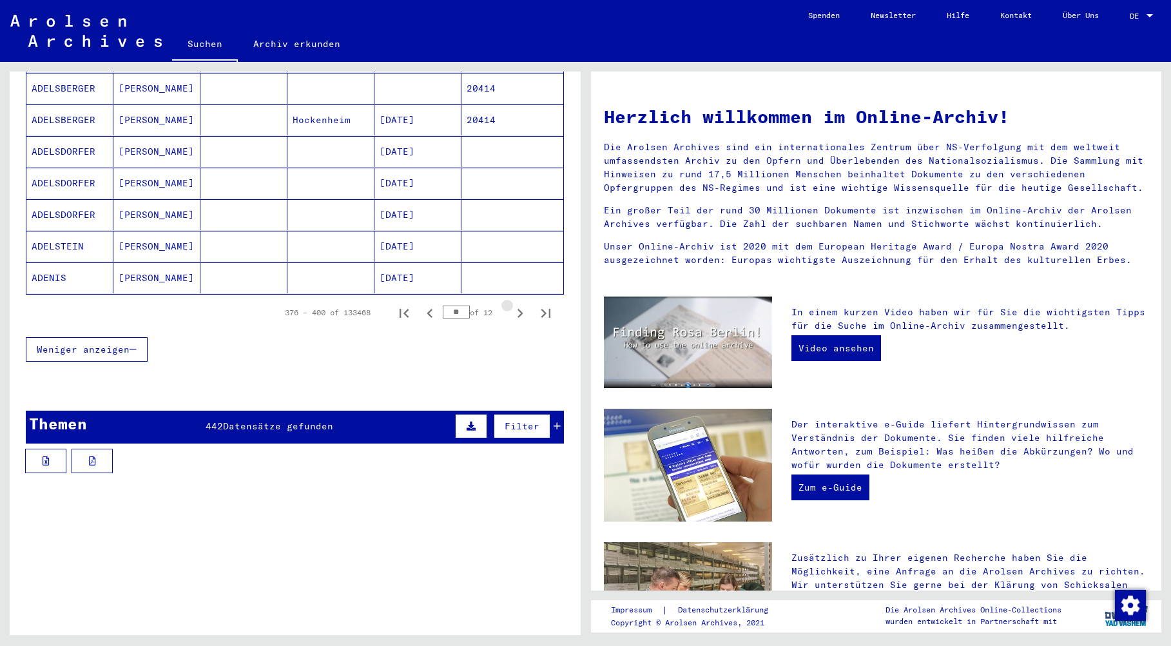
click at [511, 304] on icon "Next page" at bounding box center [520, 313] width 18 height 18
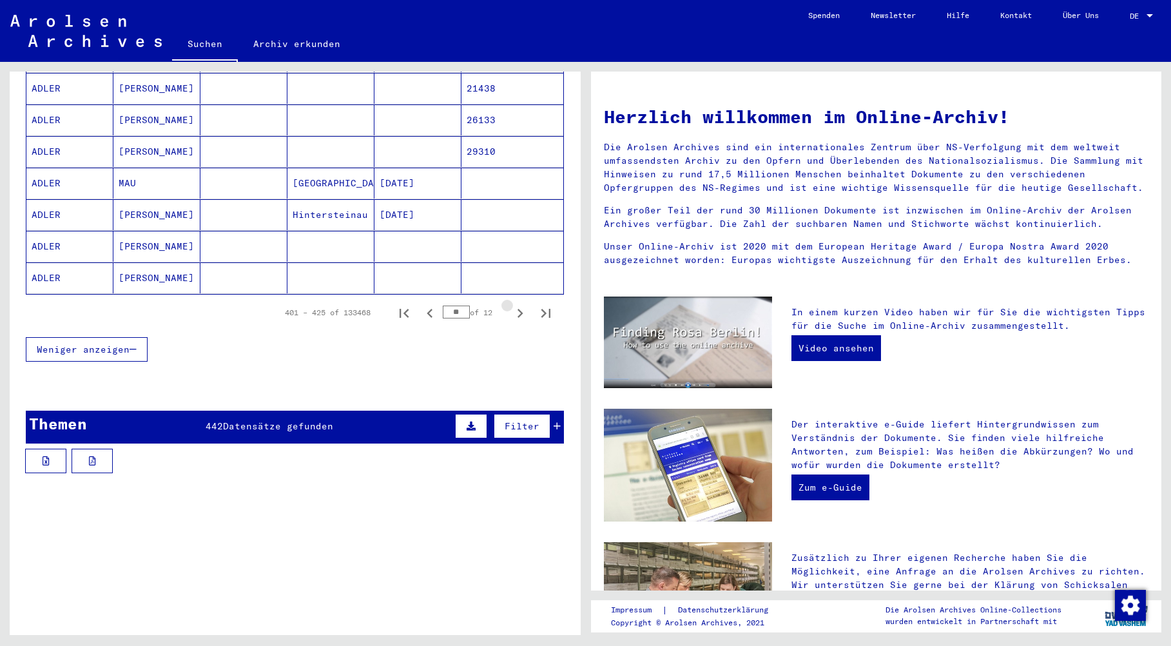
click at [511, 304] on icon "Next page" at bounding box center [520, 313] width 18 height 18
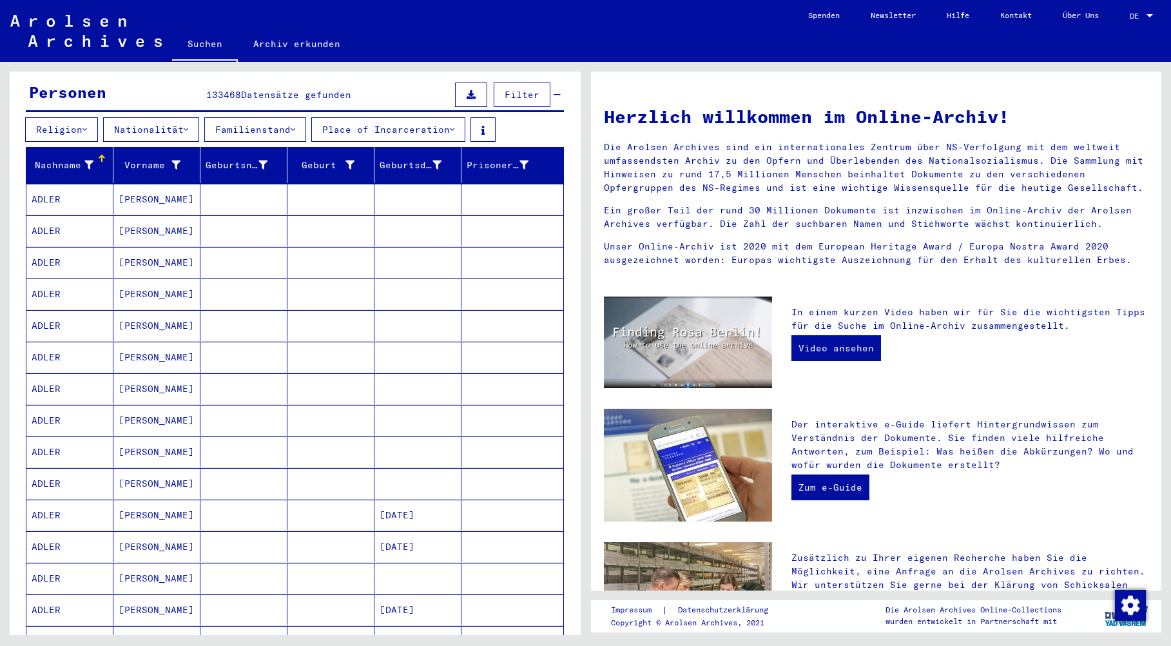
scroll to position [0, 0]
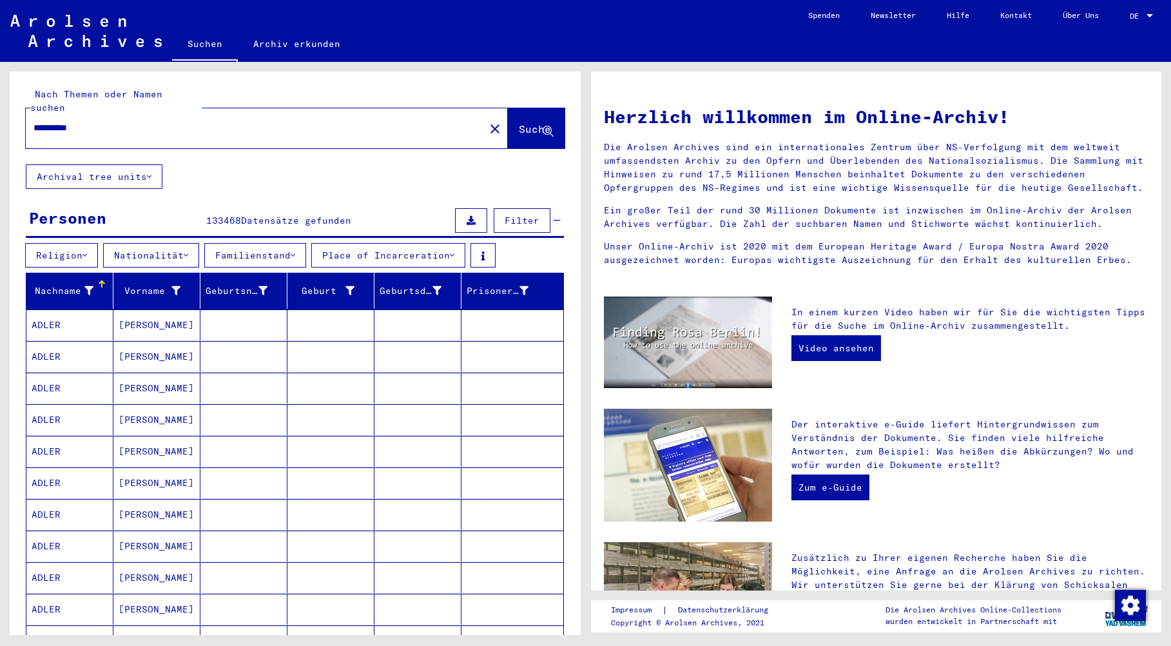
click at [519, 122] on span "Suche" at bounding box center [535, 128] width 32 height 13
click at [519, 123] on span "Suche" at bounding box center [536, 130] width 35 height 14
click at [148, 121] on input "**********" at bounding box center [252, 128] width 436 height 14
click at [519, 122] on span "Suche" at bounding box center [535, 128] width 32 height 13
click at [151, 172] on icon at bounding box center [149, 176] width 5 height 9
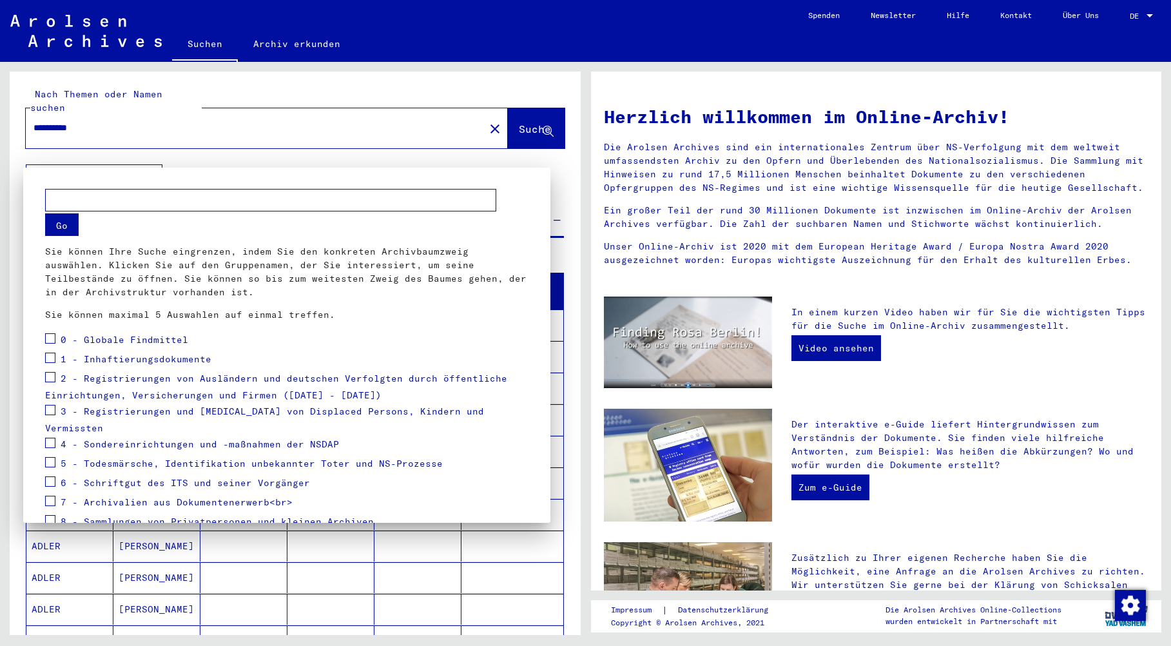
scroll to position [52, 0]
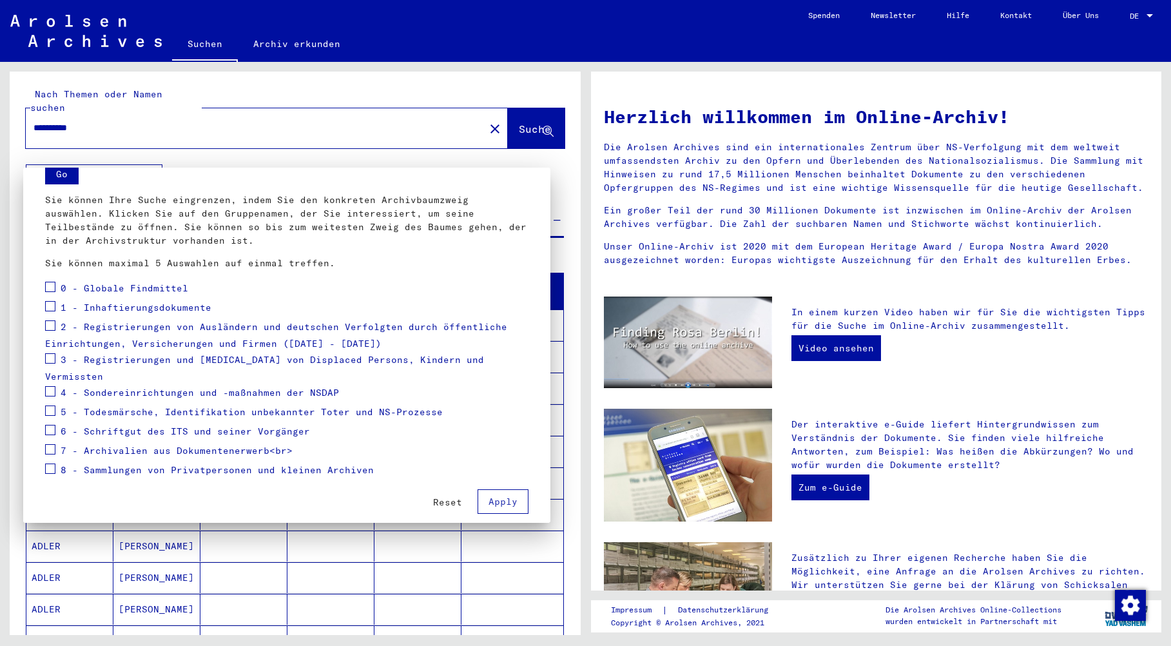
click at [52, 405] on span at bounding box center [50, 410] width 10 height 10
click at [488, 495] on span "Apply" at bounding box center [502, 501] width 29 height 12
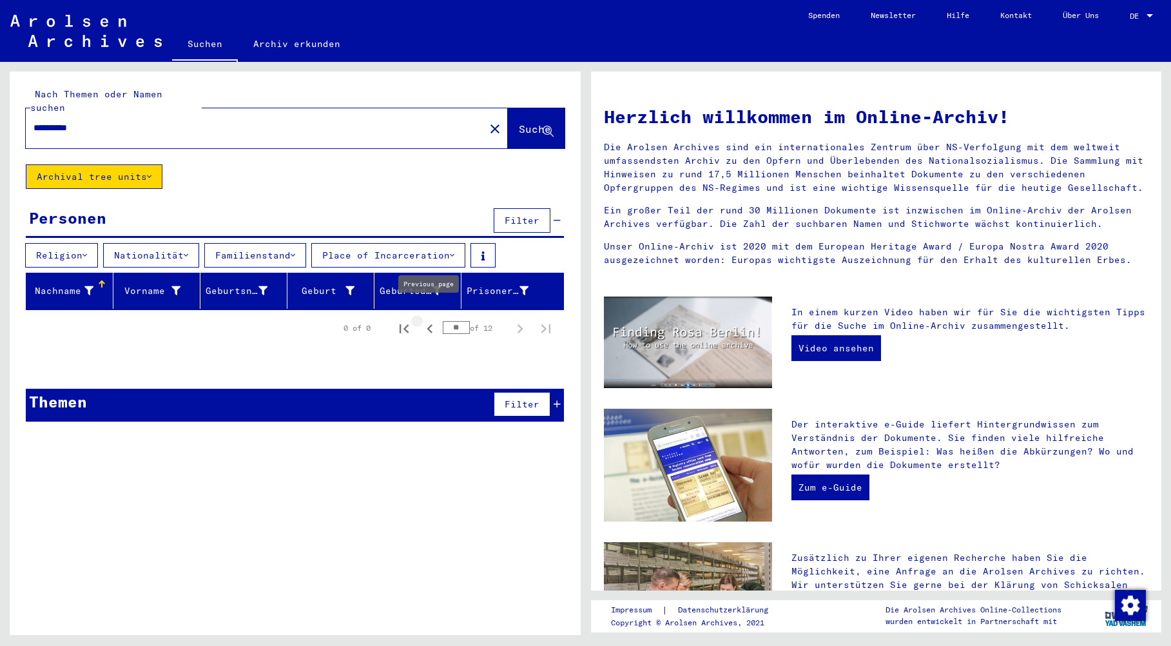
click at [428, 320] on icon "Previous page" at bounding box center [430, 329] width 18 height 18
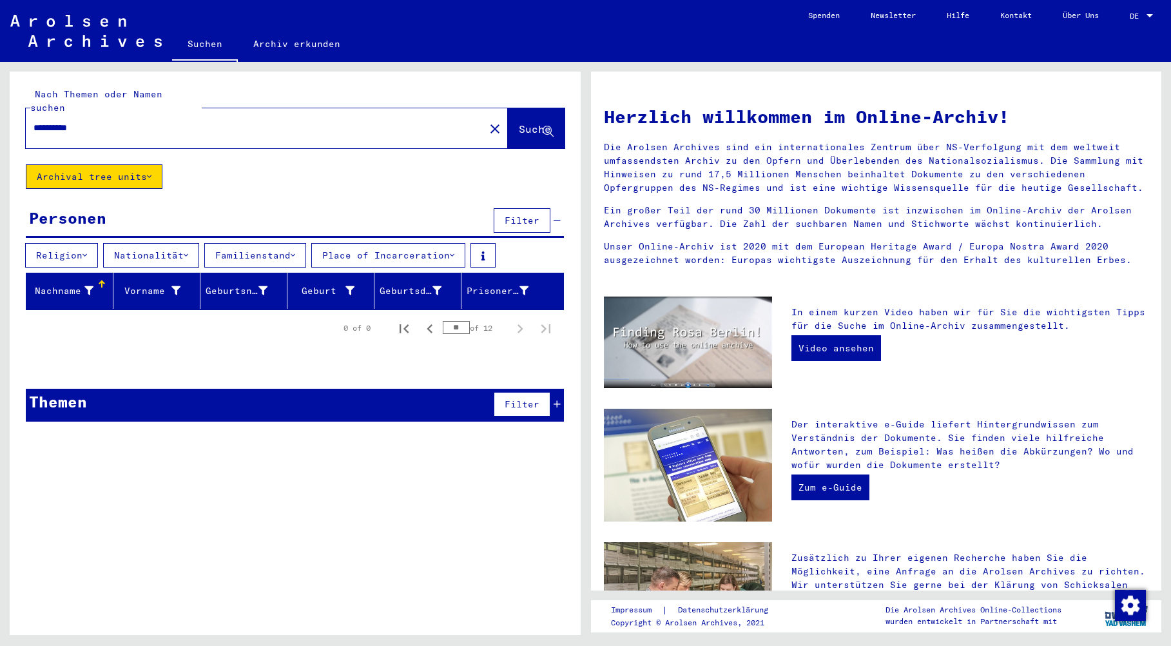
type input "**"
drag, startPoint x: 139, startPoint y: 116, endPoint x: 14, endPoint y: 89, distance: 127.9
click at [17, 91] on div "**********" at bounding box center [295, 118] width 571 height 93
click at [429, 324] on icon "Previous page" at bounding box center [430, 328] width 6 height 9
type input "**"
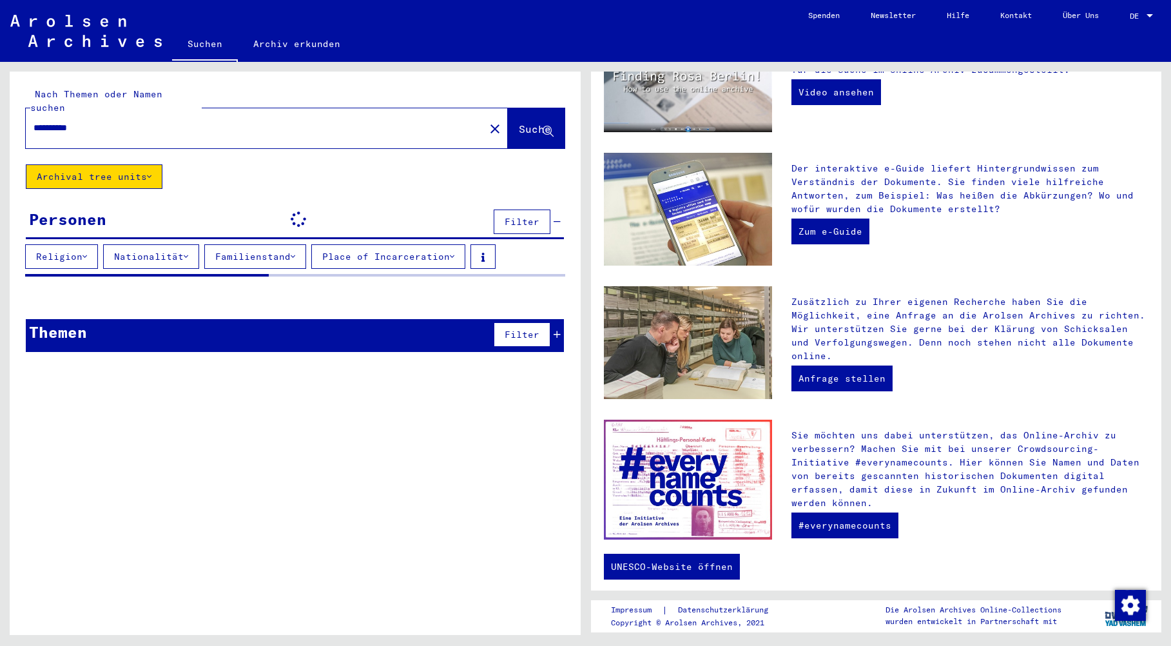
scroll to position [264, 0]
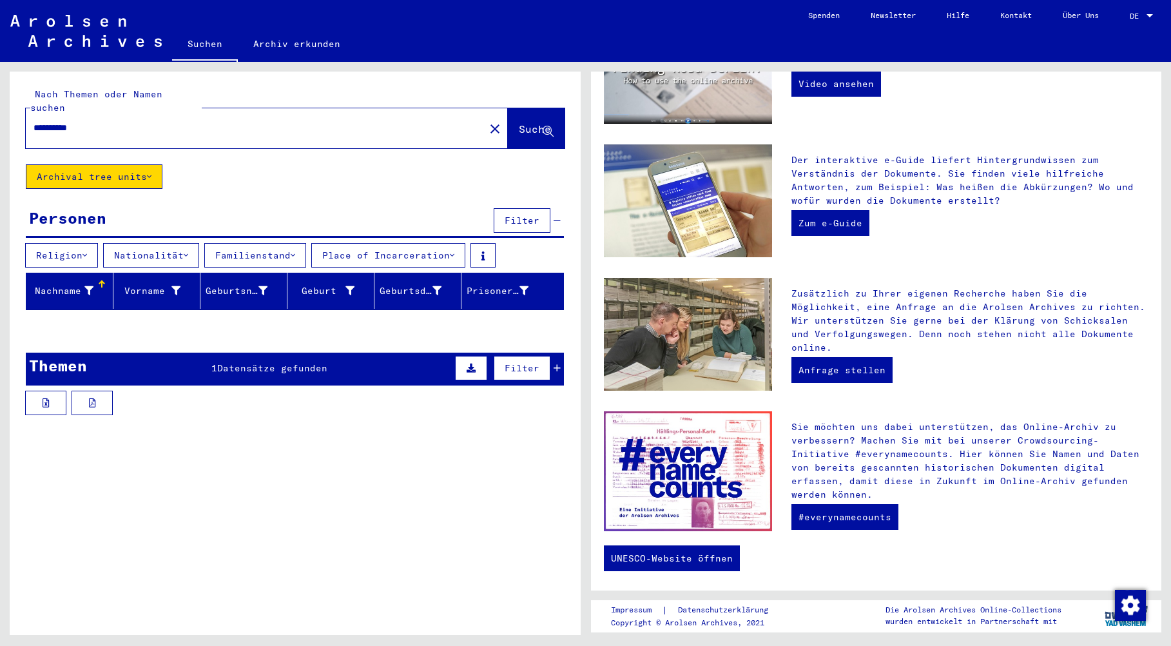
type input "**********"
